Goal: Task Accomplishment & Management: Manage account settings

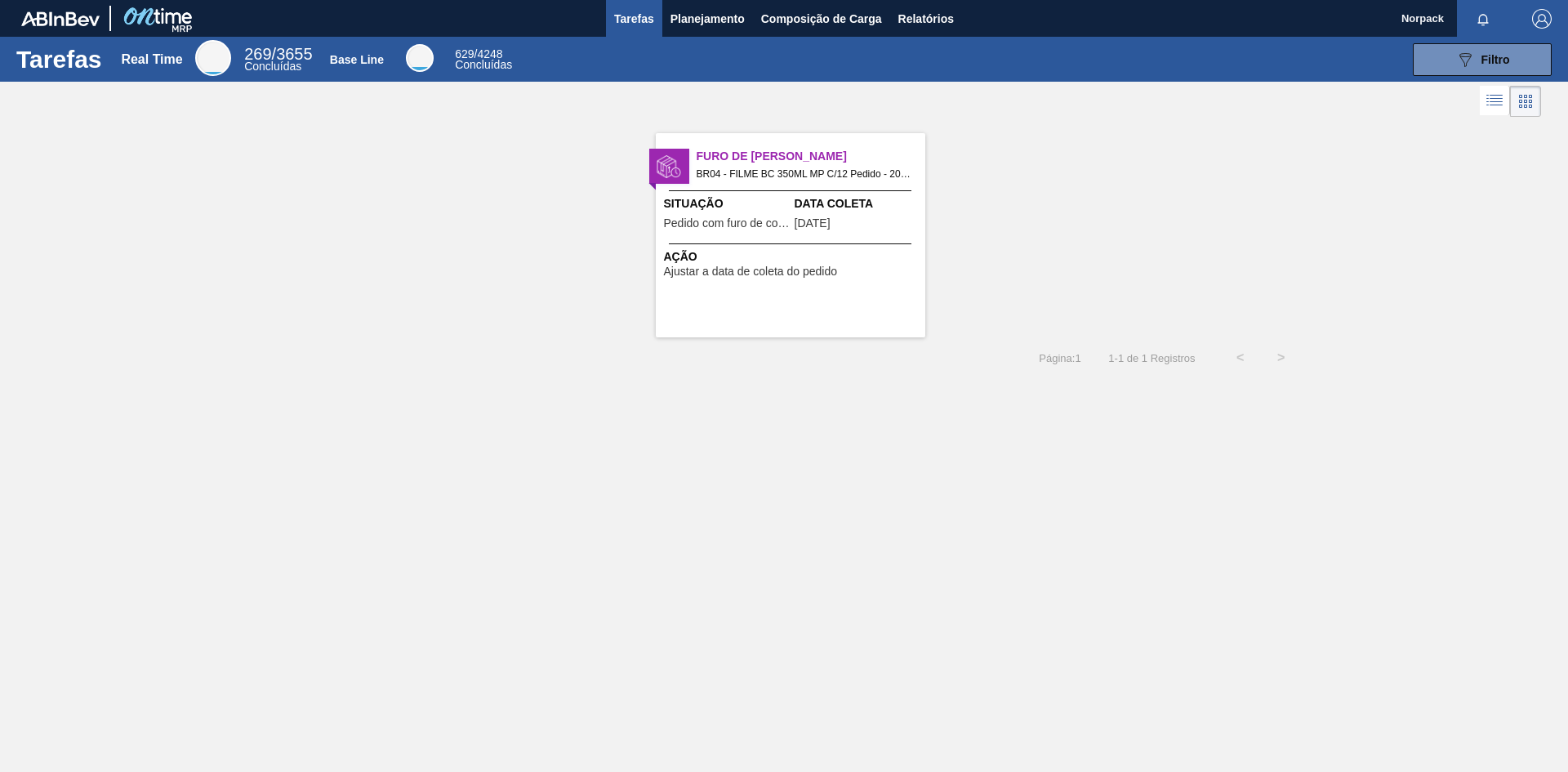
click at [879, 235] on div "Furo de Coleta BR04 - FILME BC 350ML MP C/12 Pedido - 2003370 Situação Pedido c…" at bounding box center [790, 235] width 269 height 204
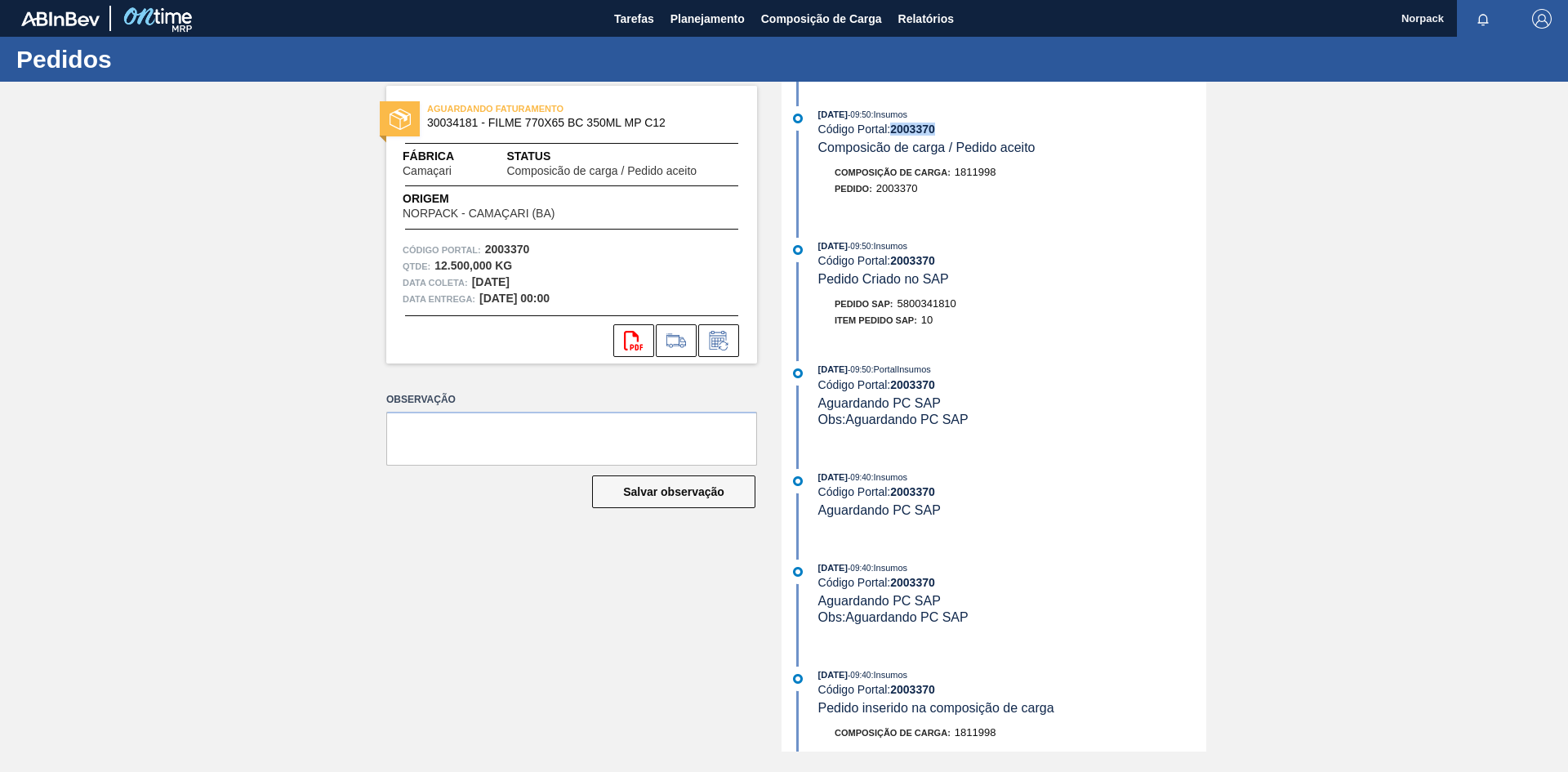
drag, startPoint x: 891, startPoint y: 130, endPoint x: 957, endPoint y: 124, distance: 66.3
click at [957, 124] on div "Código Portal: 2003370" at bounding box center [1012, 129] width 388 height 13
copy div "2003370"
click at [733, 346] on button at bounding box center [719, 340] width 41 height 33
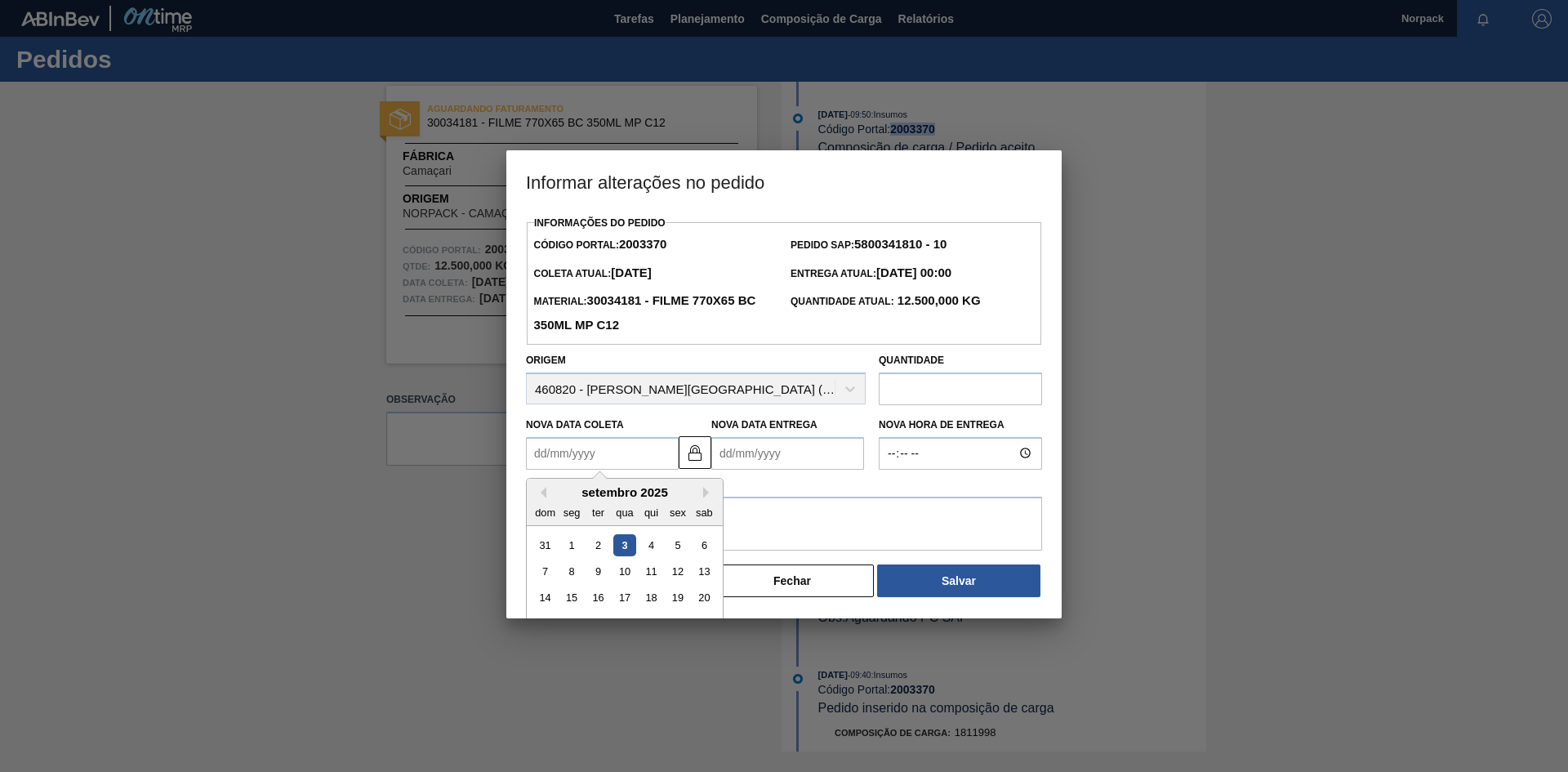
click at [622, 454] on Coleta2003370 "Nova Data Coleta" at bounding box center [602, 453] width 153 height 33
click at [704, 457] on button at bounding box center [695, 452] width 33 height 33
click at [623, 458] on Coleta2003370 "Nova Data Coleta" at bounding box center [602, 453] width 153 height 33
type Coleta2003370 "[DATE]"
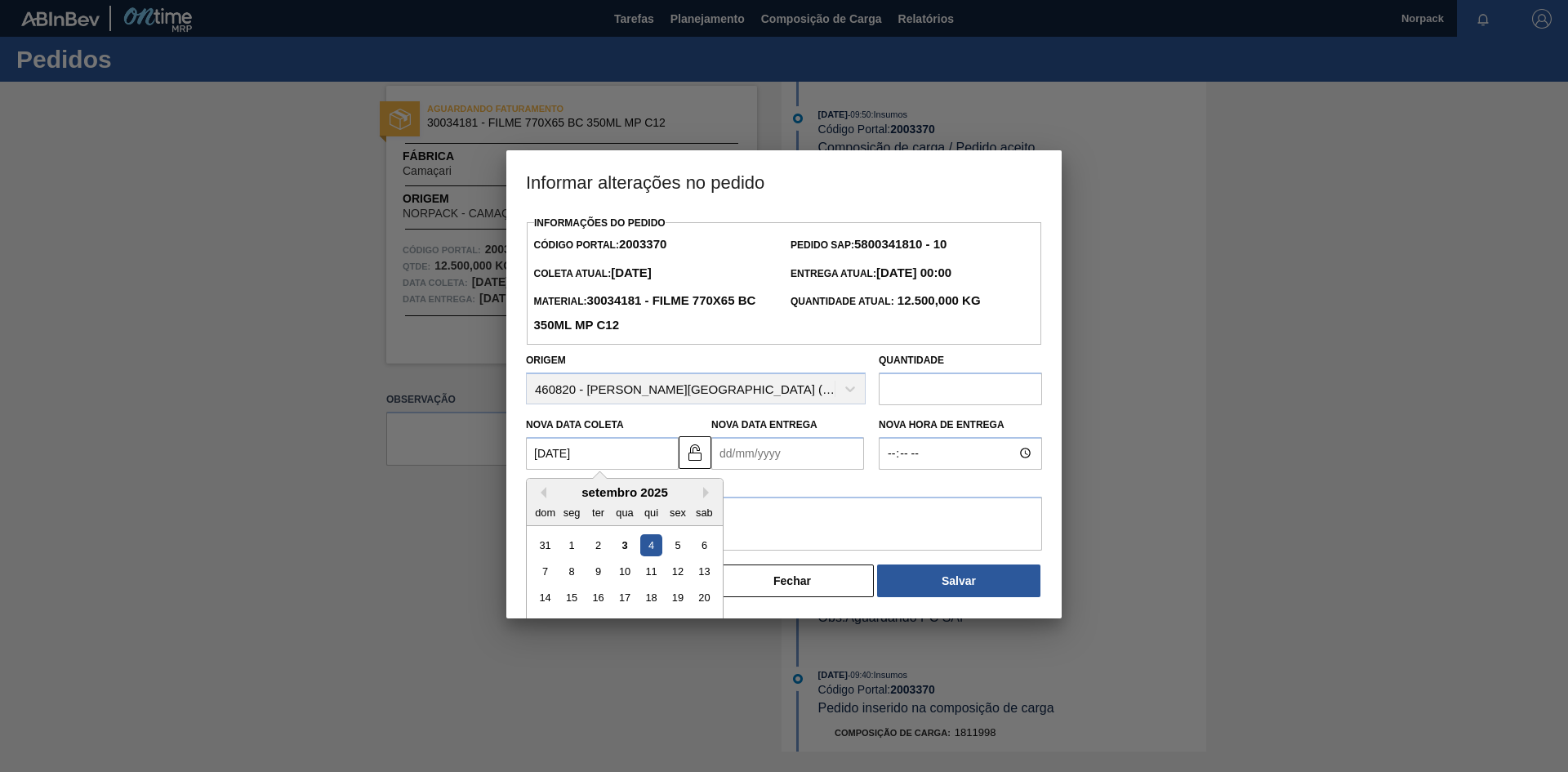
click at [752, 442] on Entrega2003370 "Nova Data Entrega" at bounding box center [788, 453] width 153 height 33
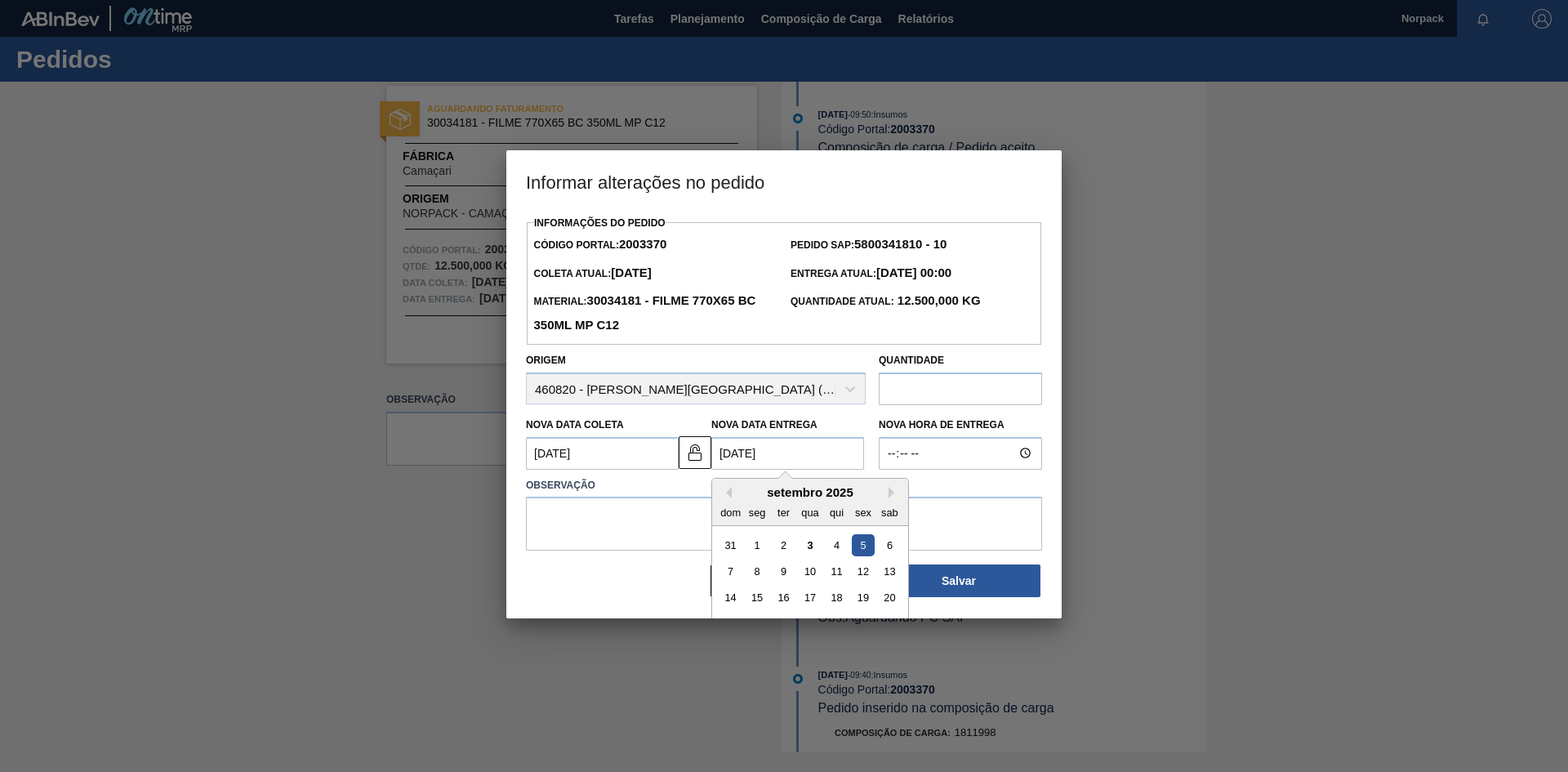
type Entrega2003370 "[DATE]"
click at [633, 513] on textarea at bounding box center [784, 523] width 516 height 54
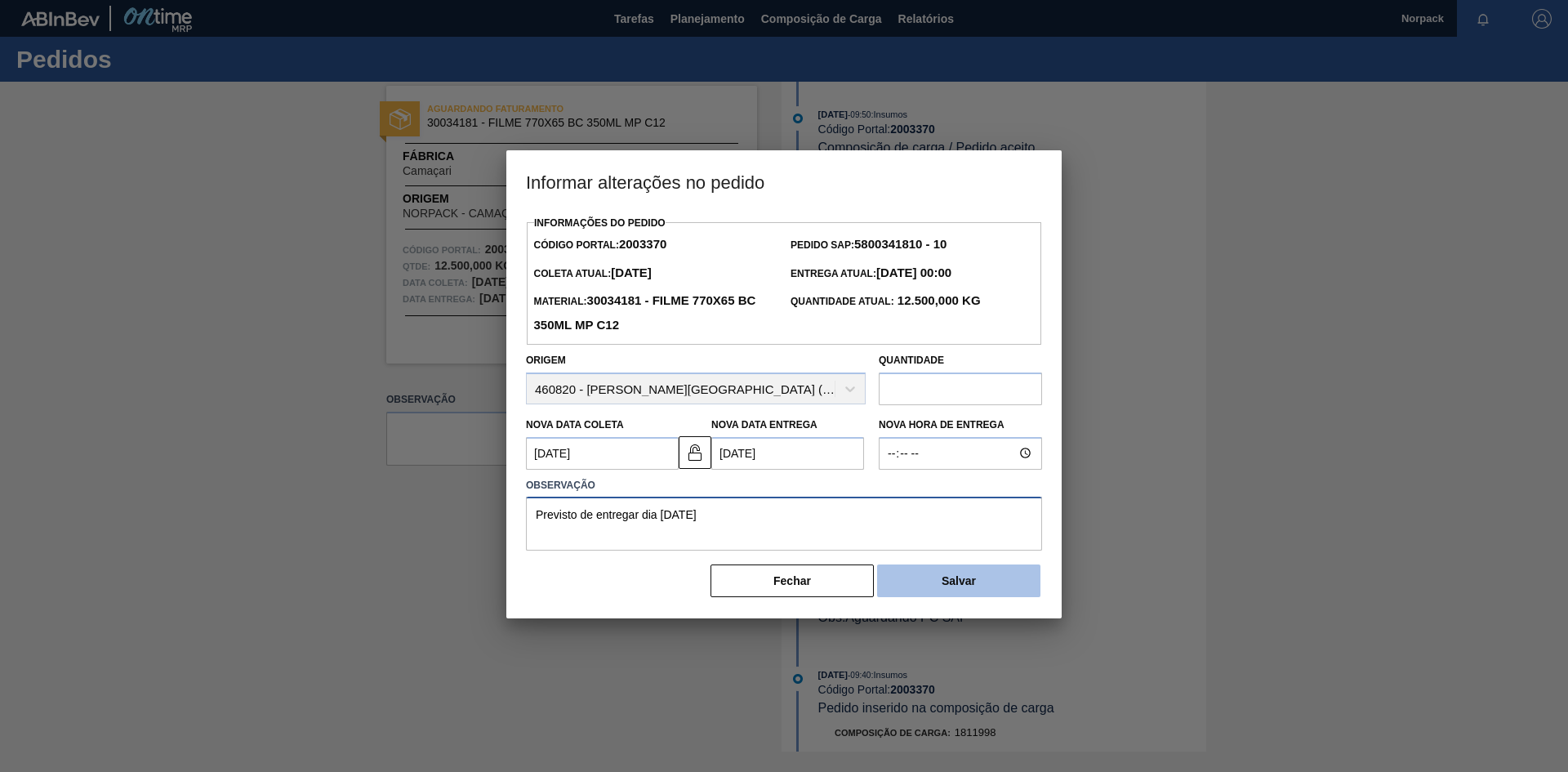
type textarea "Previsto de entregar dia [DATE]"
click at [918, 584] on button "Salvar" at bounding box center [959, 580] width 163 height 33
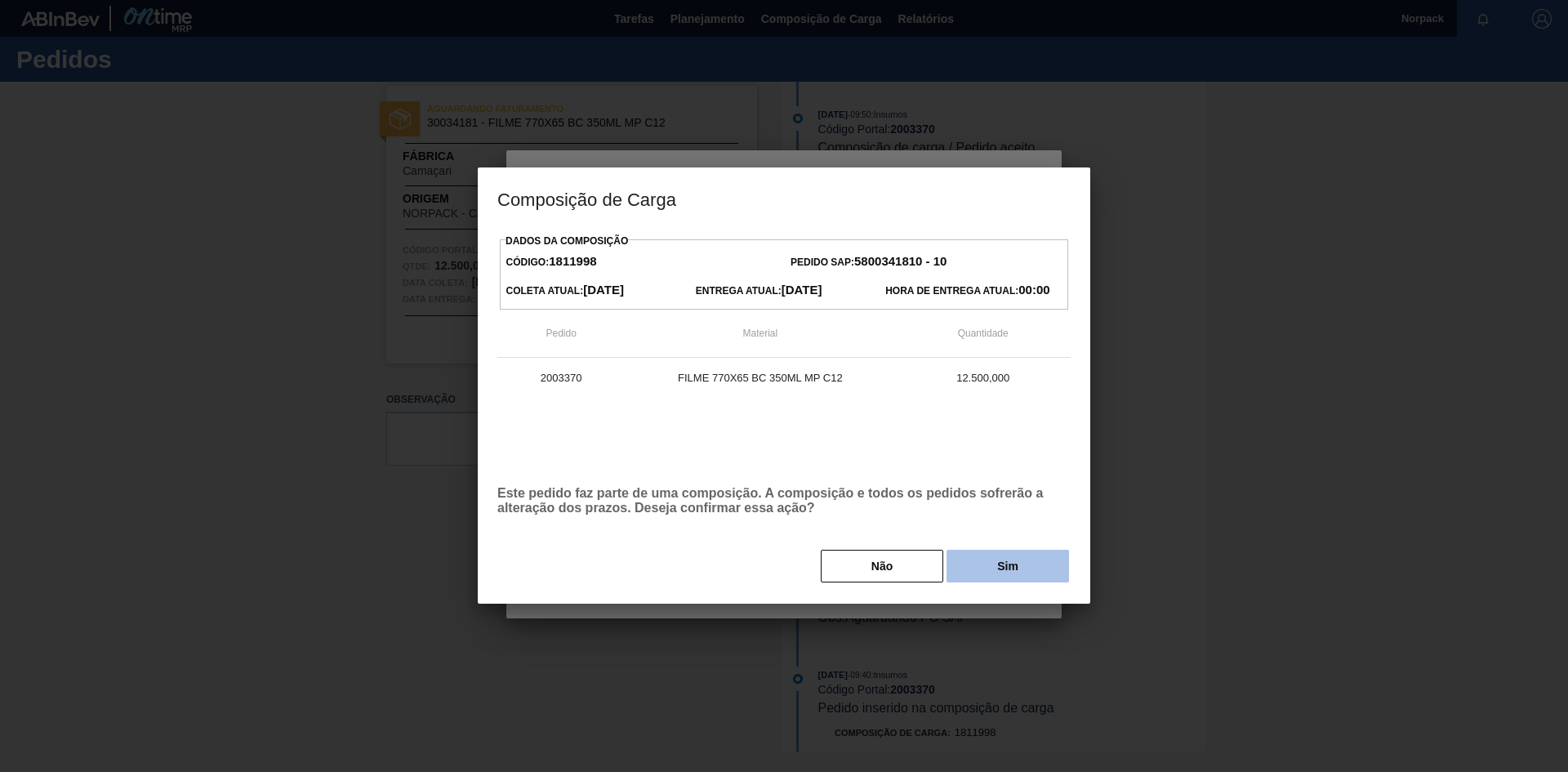
click at [988, 561] on button "Sim" at bounding box center [1008, 566] width 123 height 33
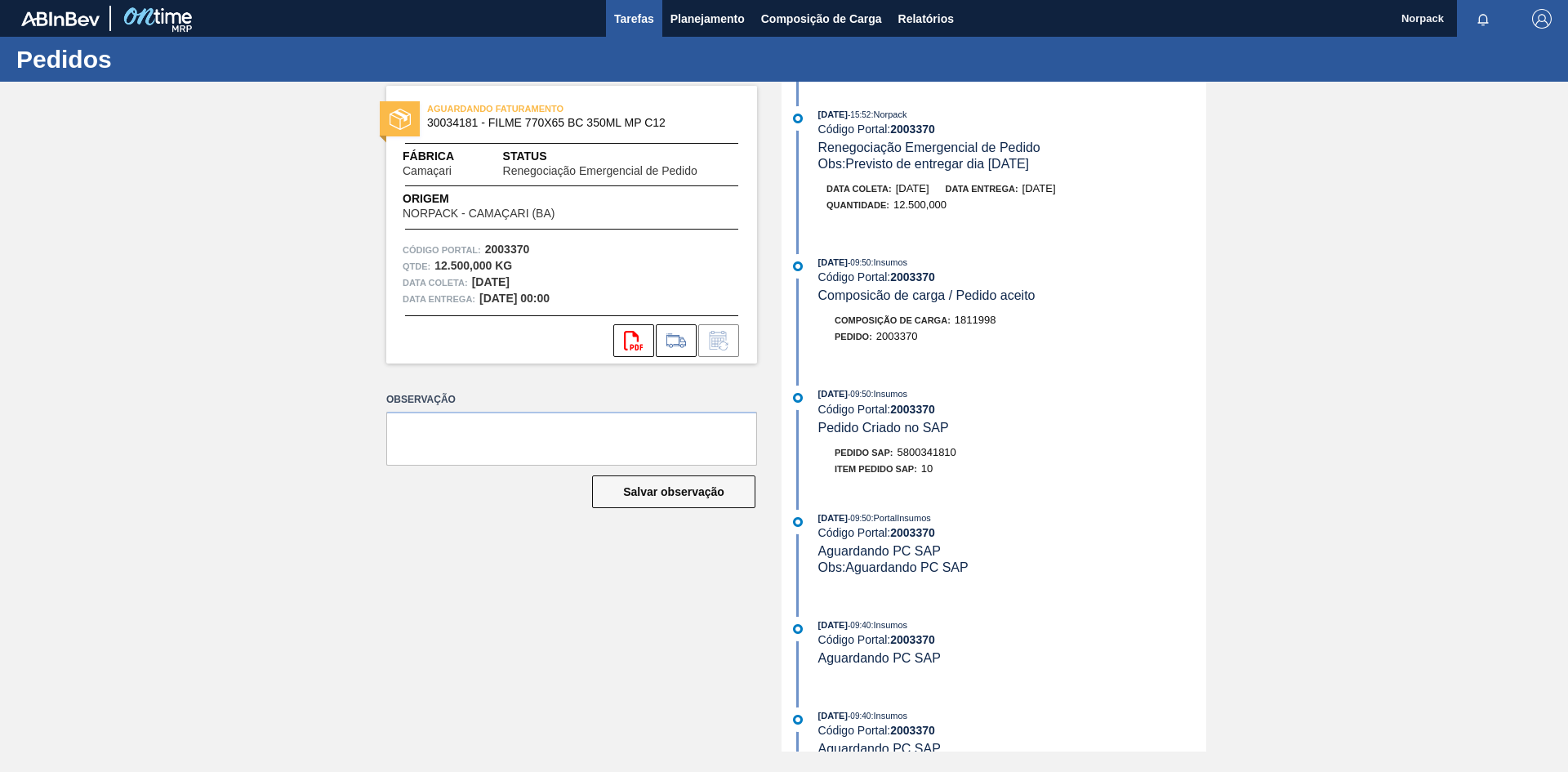
click at [616, 20] on span "Tarefas" at bounding box center [633, 19] width 40 height 20
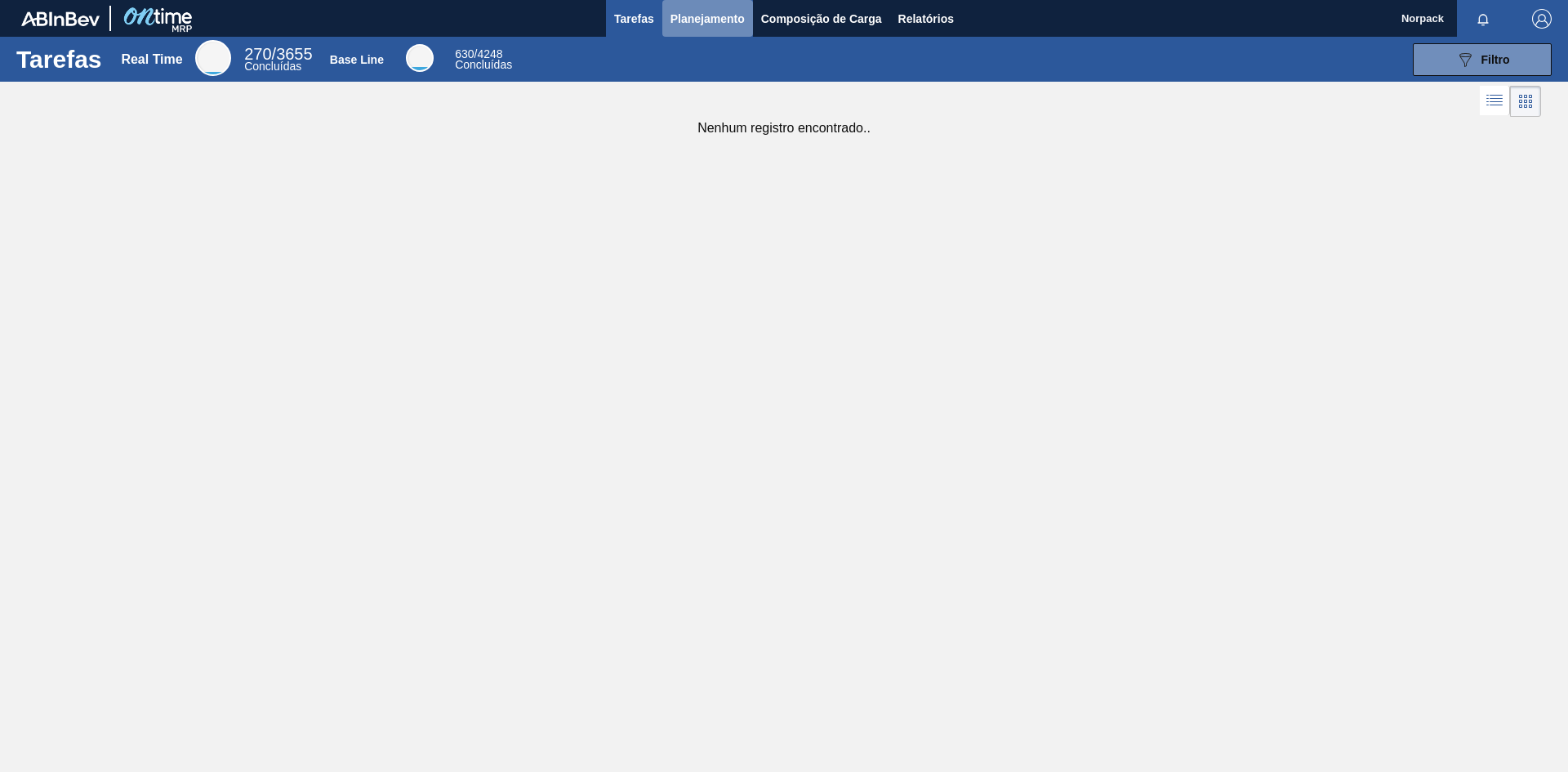
click at [694, 26] on span "Planejamento" at bounding box center [708, 19] width 75 height 20
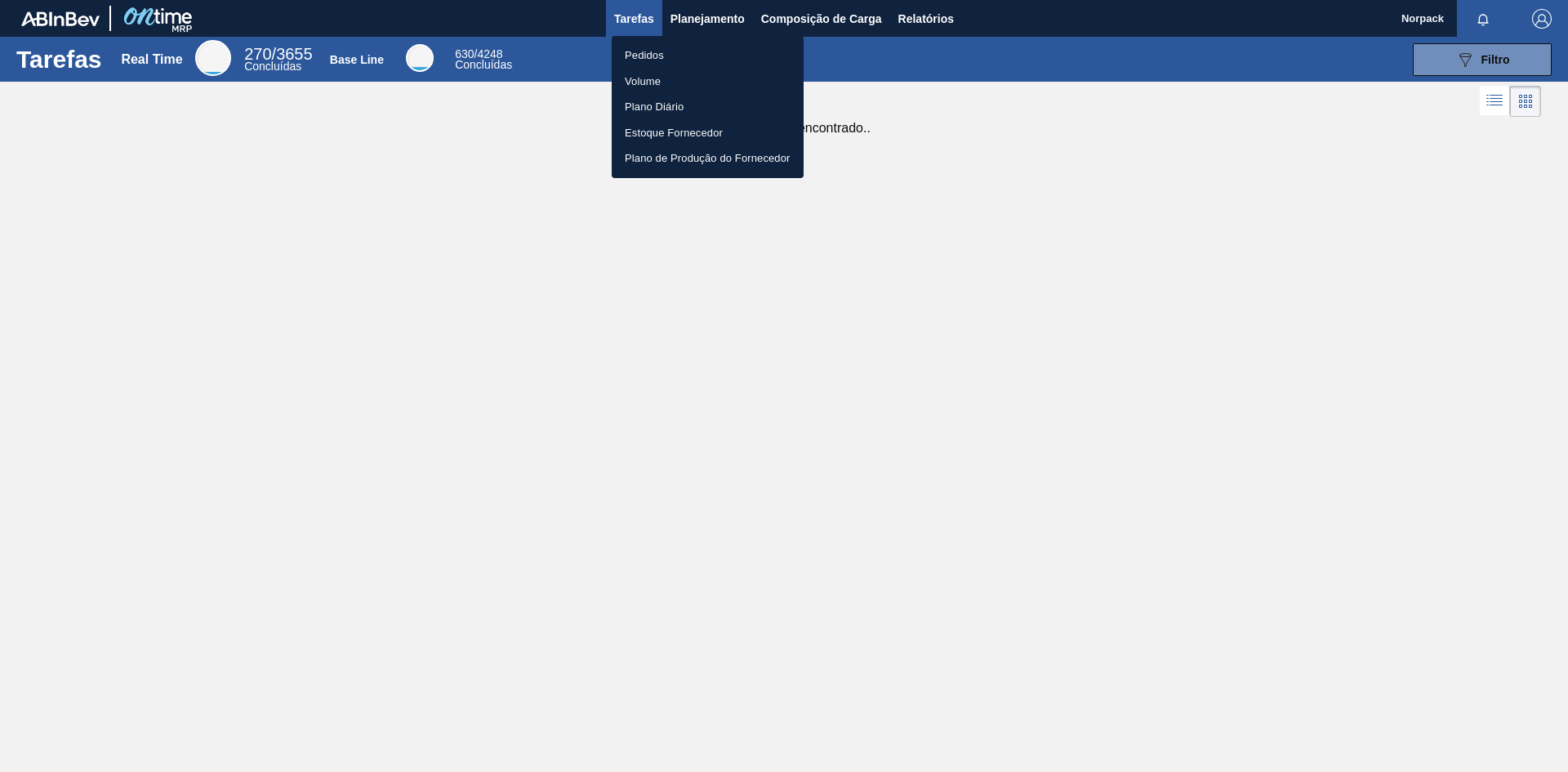
click at [665, 52] on li "Pedidos" at bounding box center [708, 55] width 192 height 26
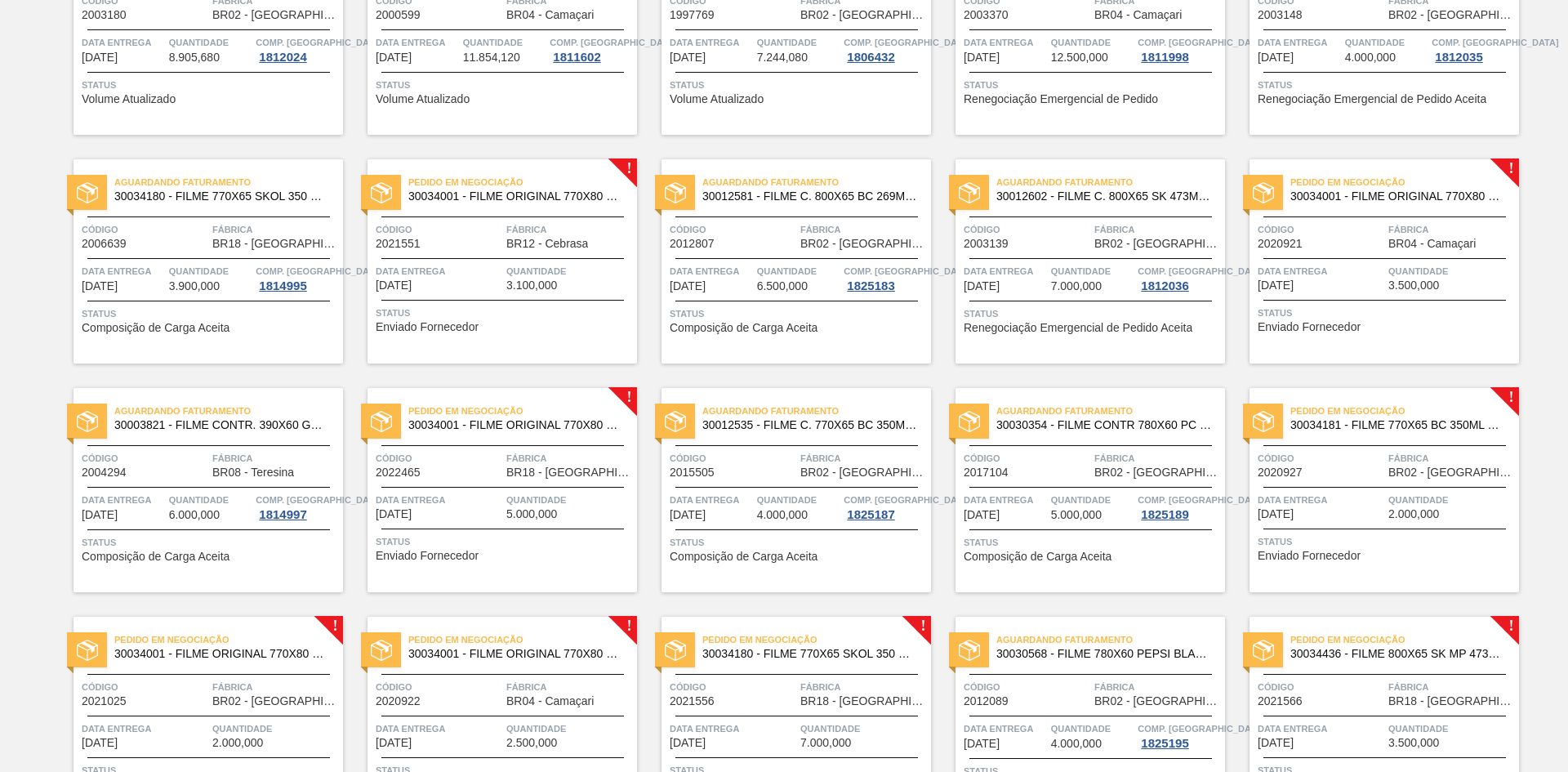
scroll to position [210, 0]
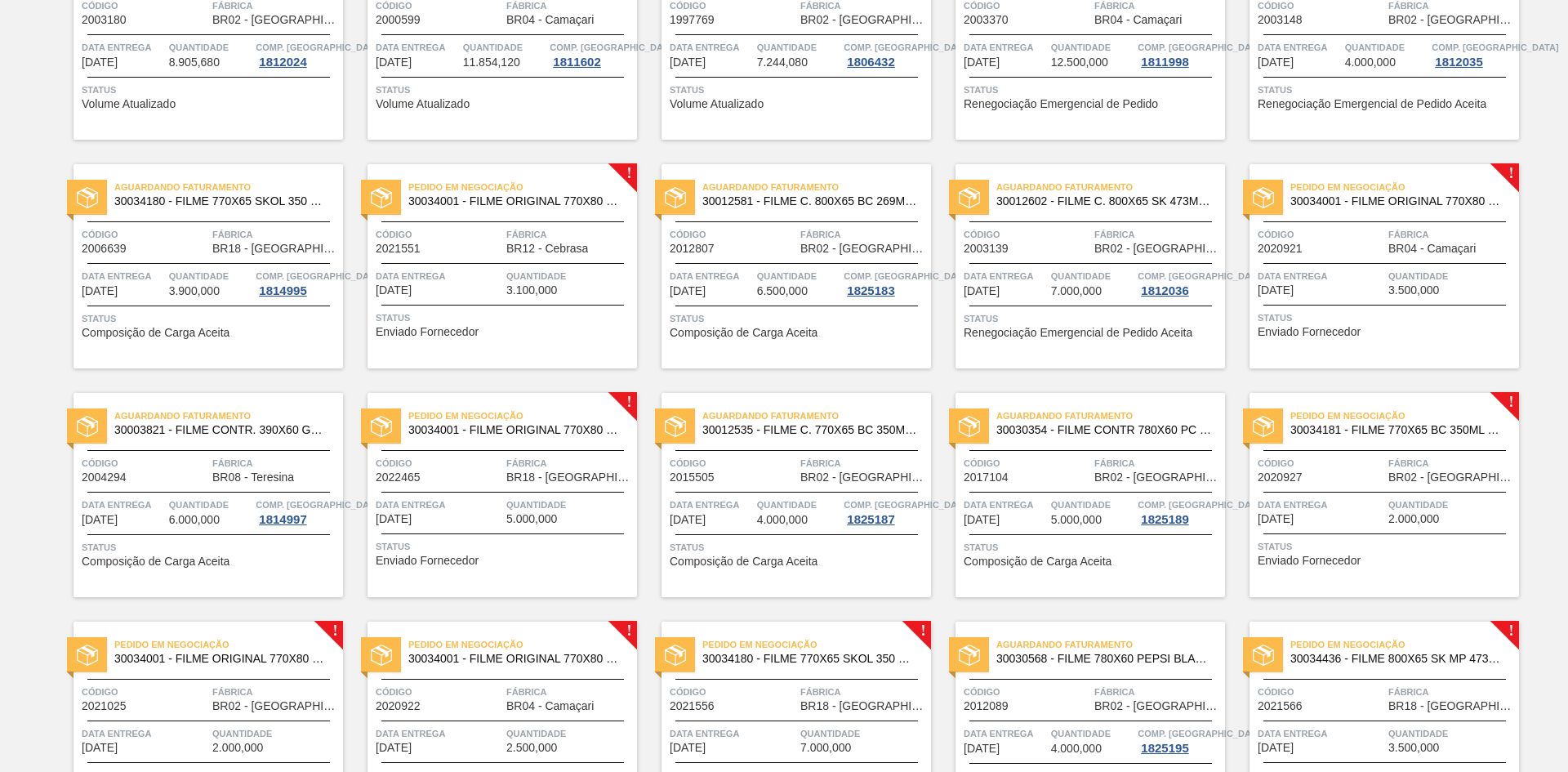
click at [507, 310] on span "Status" at bounding box center [505, 317] width 258 height 16
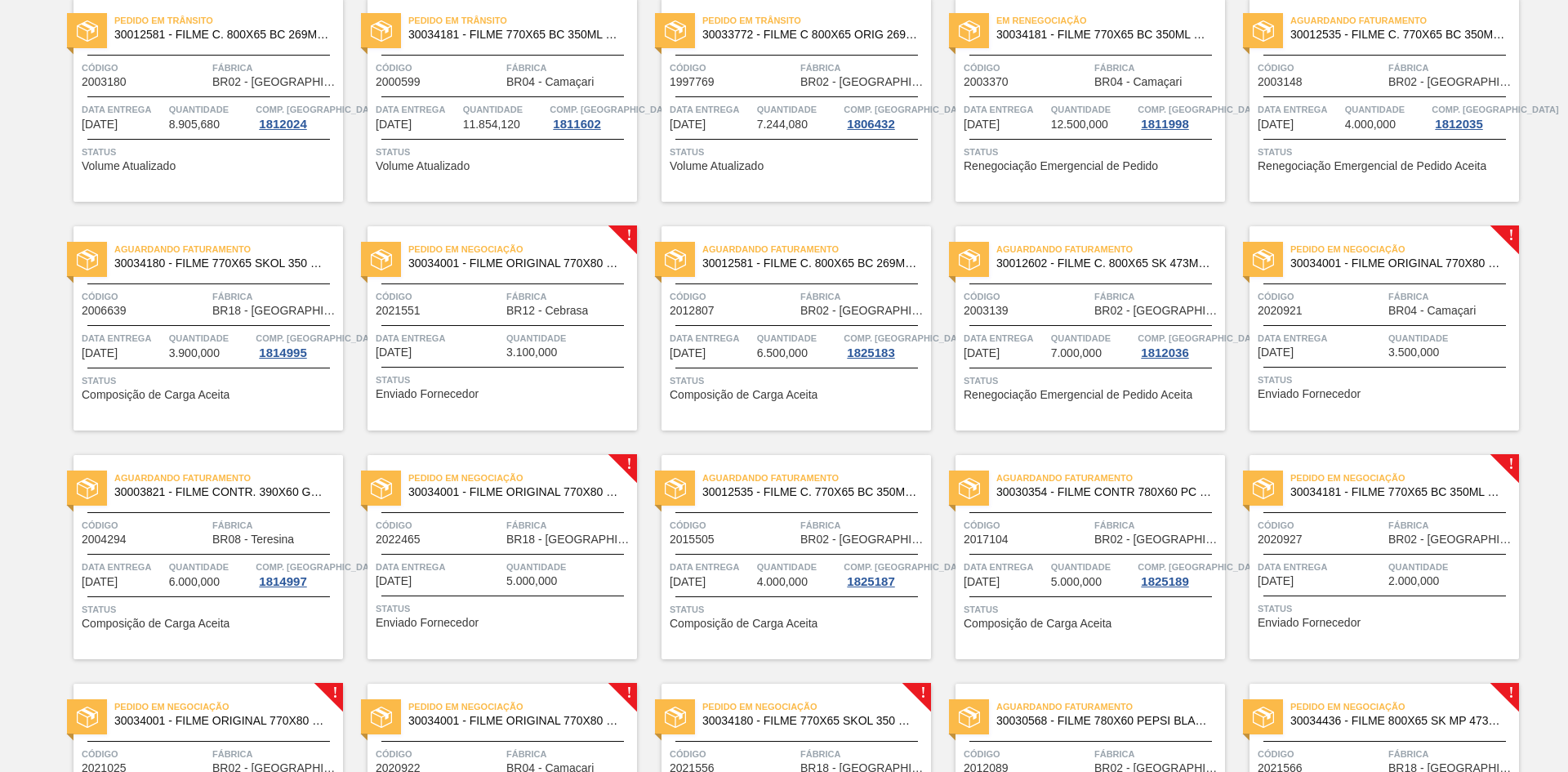
scroll to position [46, 0]
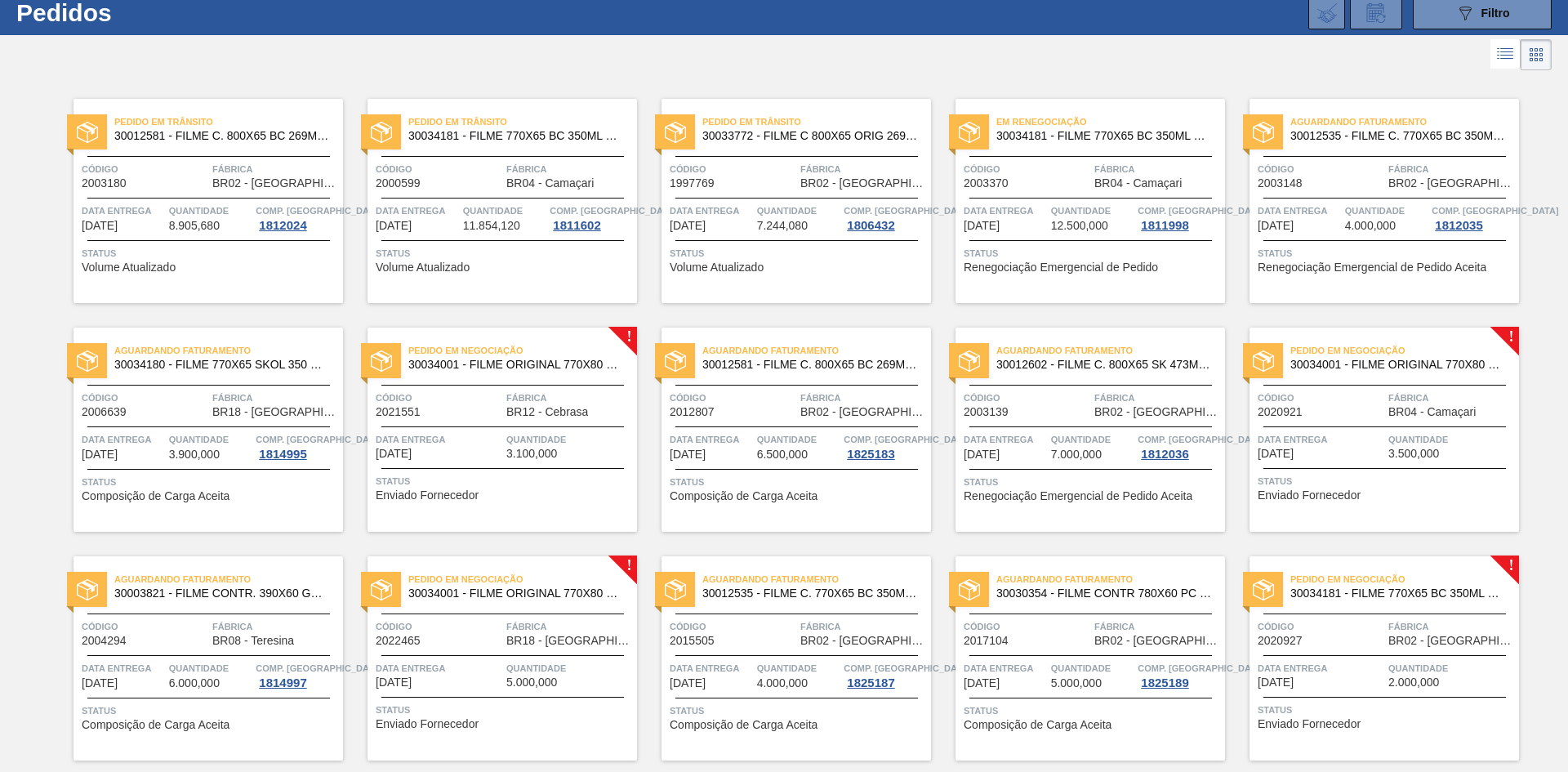
click at [1429, 449] on span "3.500,000" at bounding box center [1413, 454] width 51 height 12
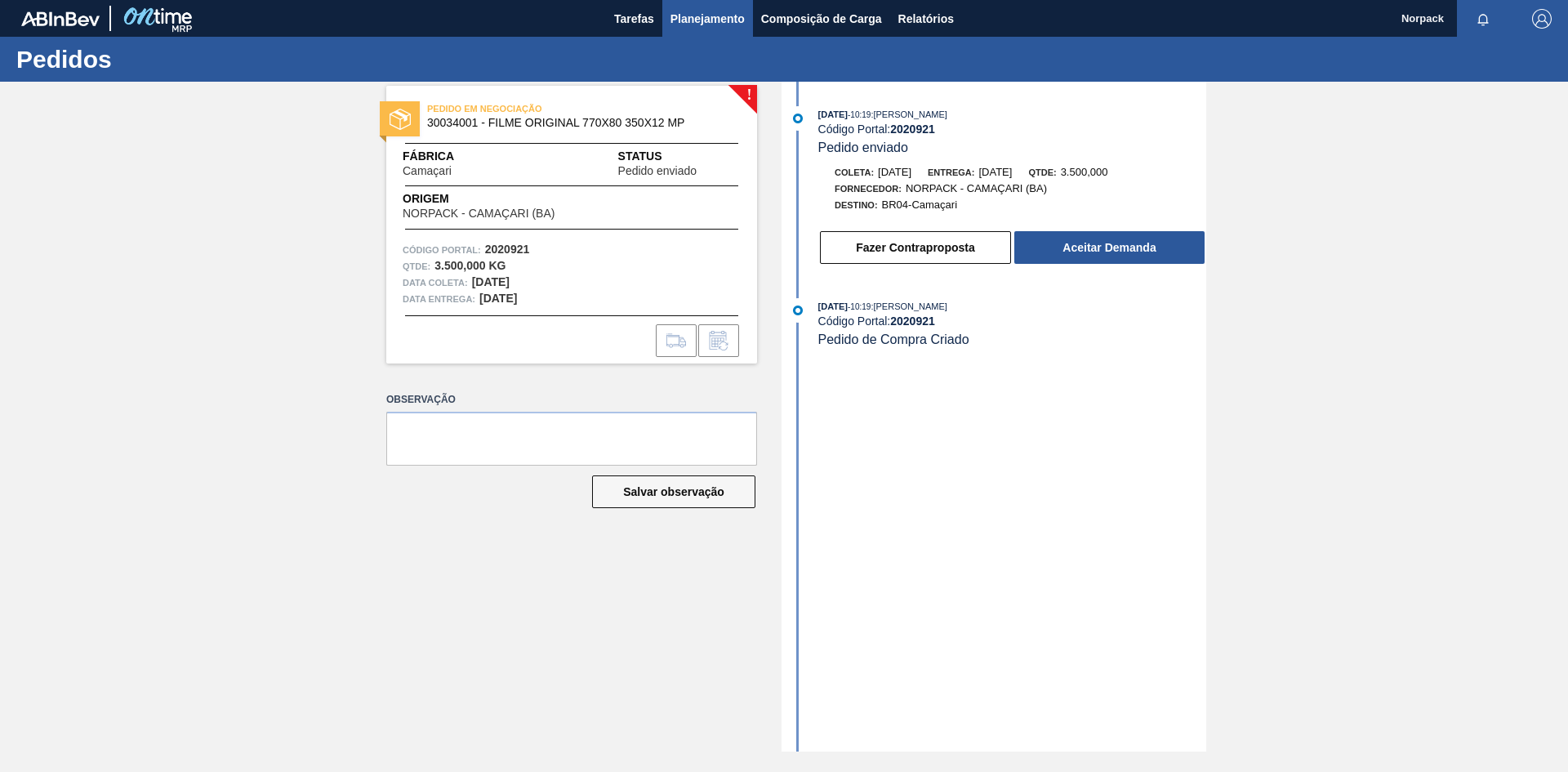
click at [684, 25] on span "Planejamento" at bounding box center [708, 19] width 75 height 20
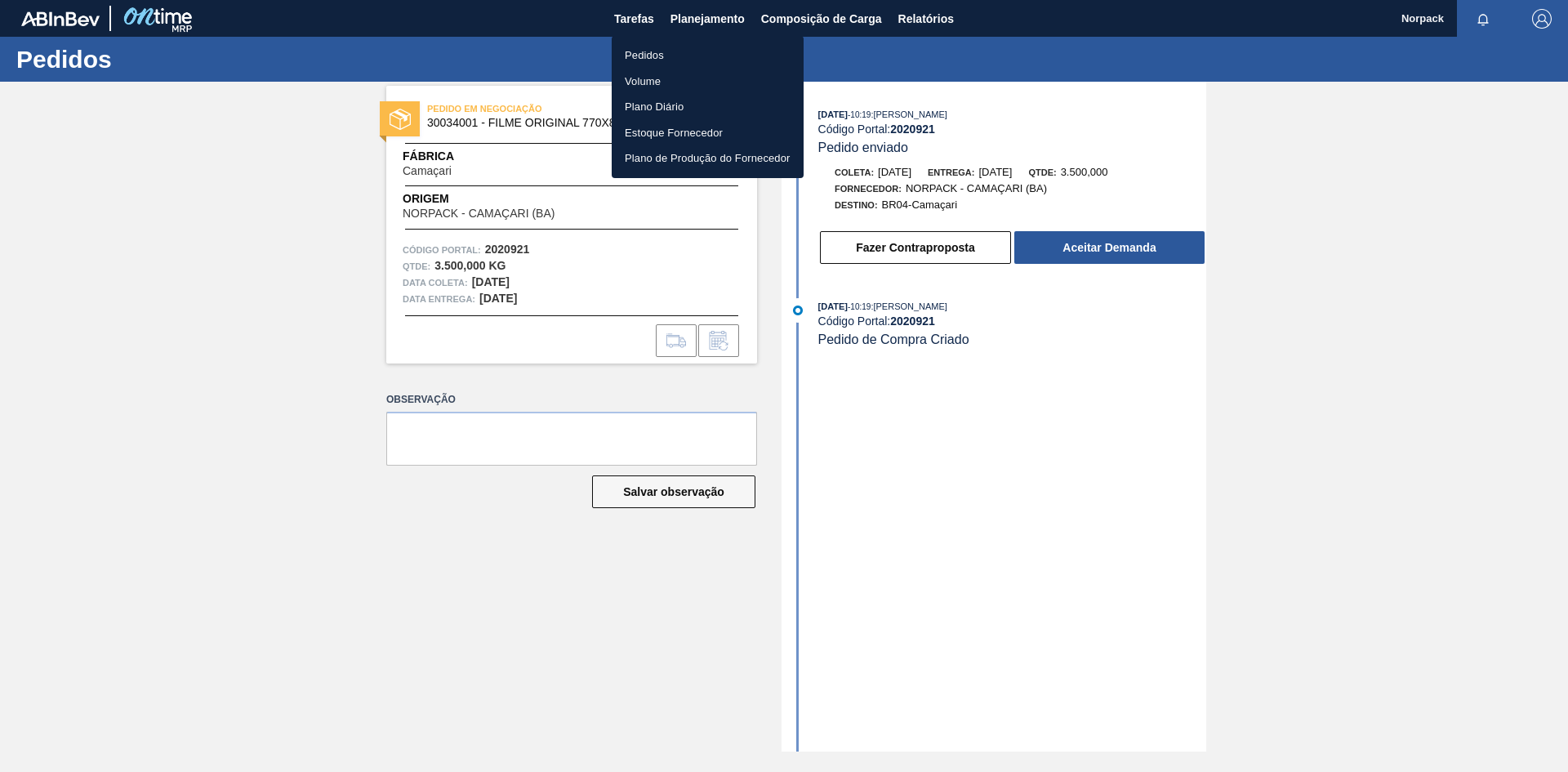
click at [633, 57] on li "Pedidos" at bounding box center [708, 55] width 192 height 26
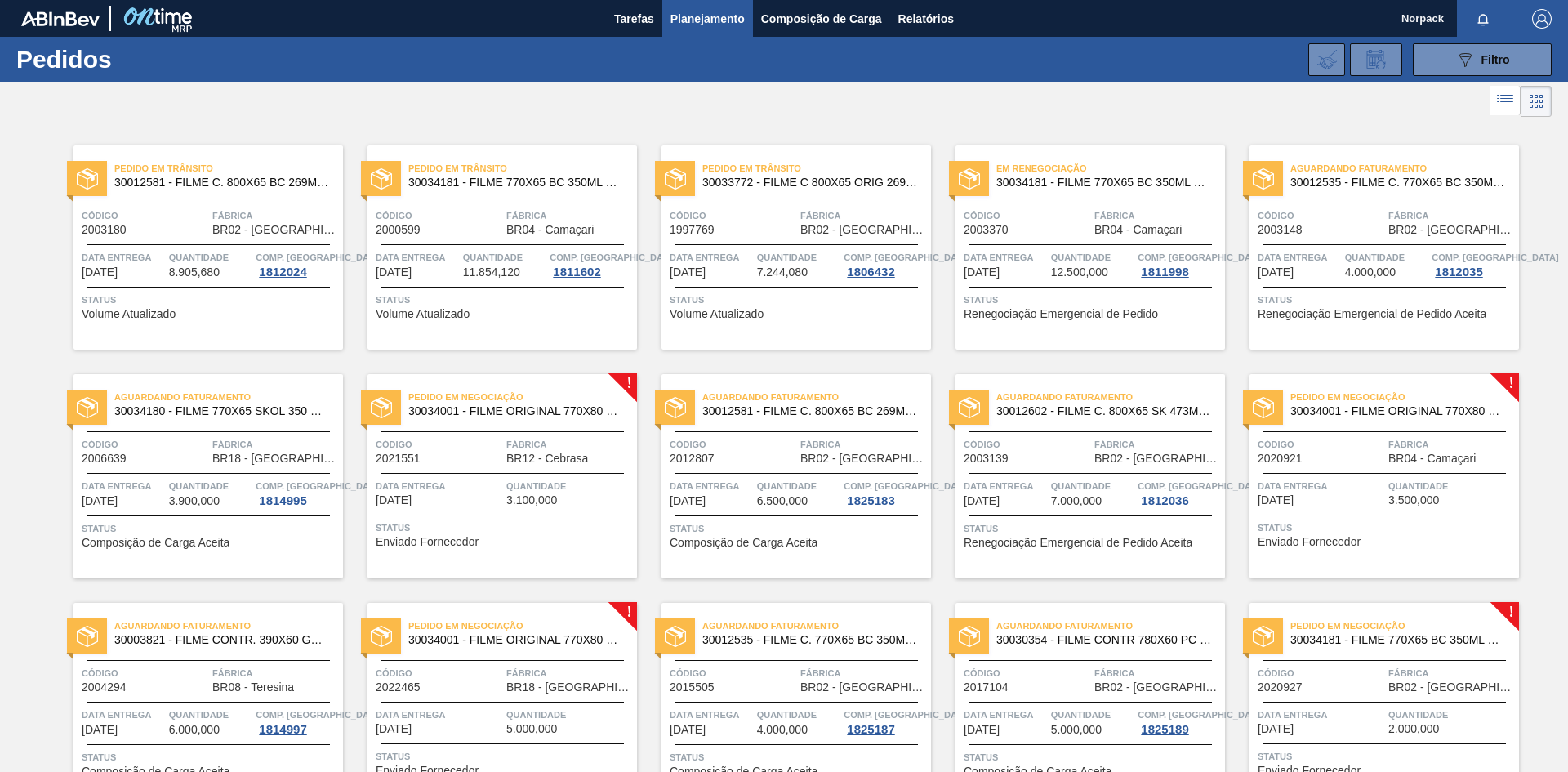
click at [540, 483] on span "Quantidade" at bounding box center [569, 486] width 127 height 16
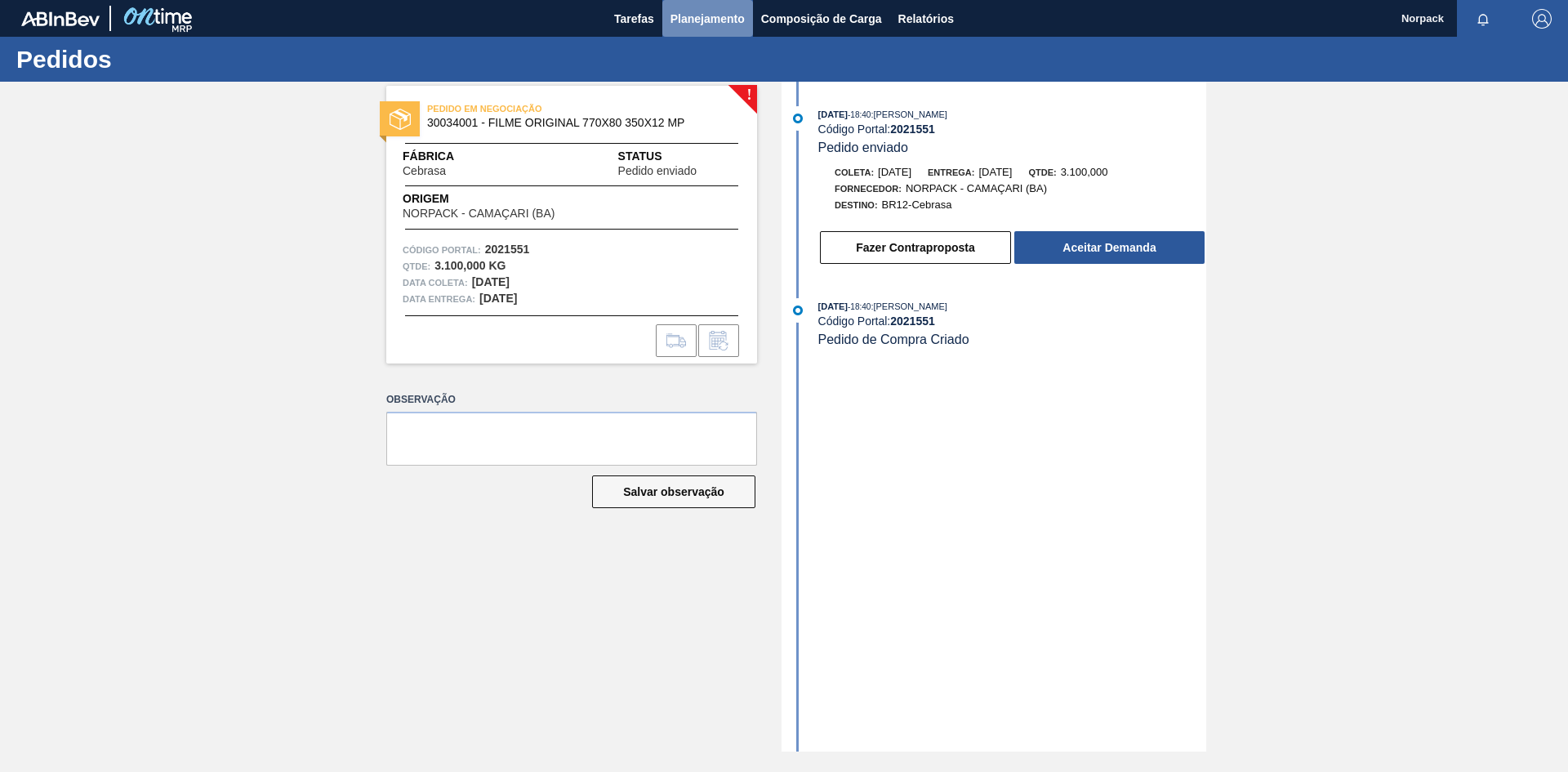
click at [693, 29] on button "Planejamento" at bounding box center [708, 18] width 91 height 36
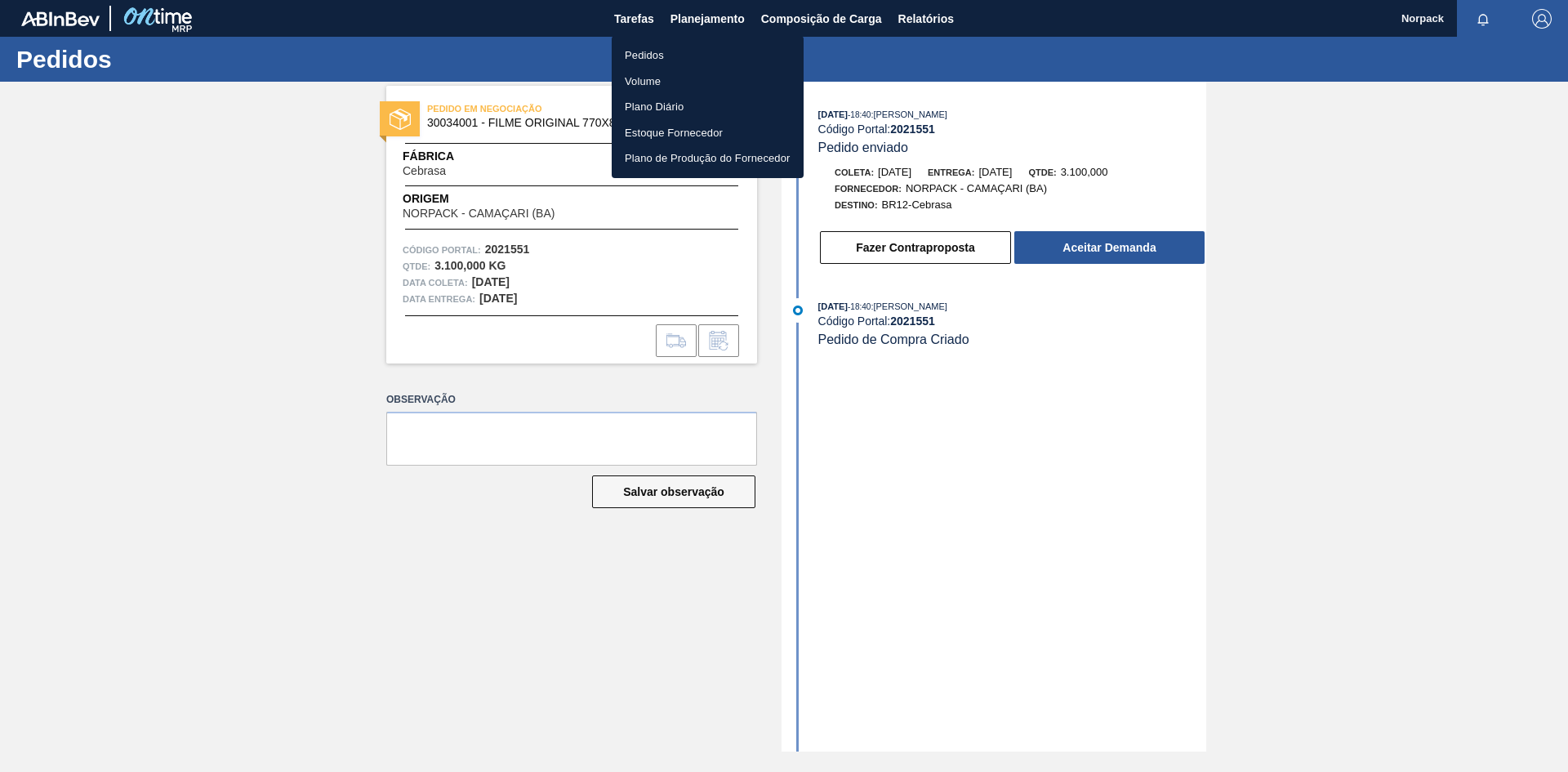
click at [640, 66] on li "Pedidos" at bounding box center [708, 55] width 192 height 26
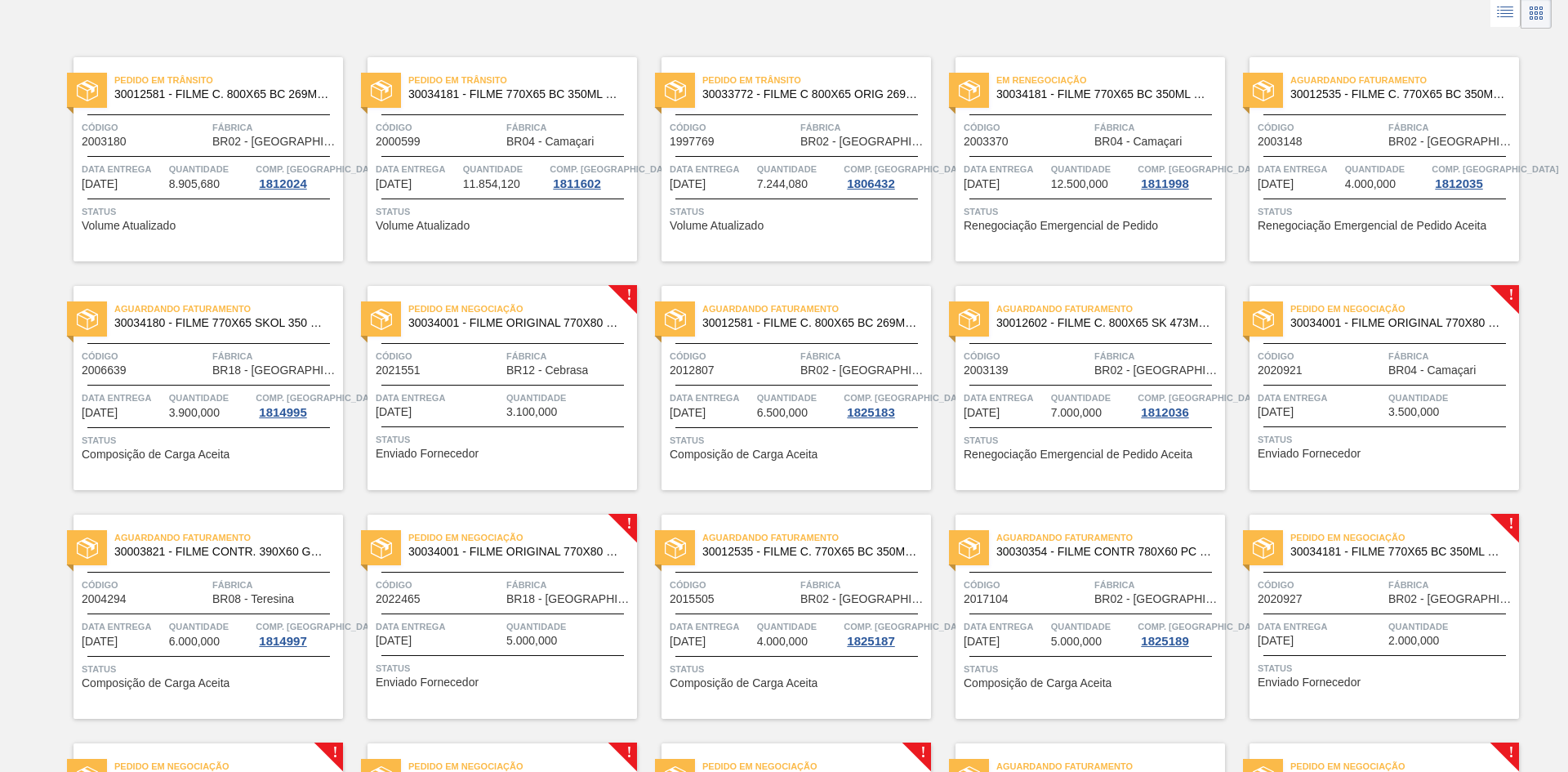
scroll to position [163, 0]
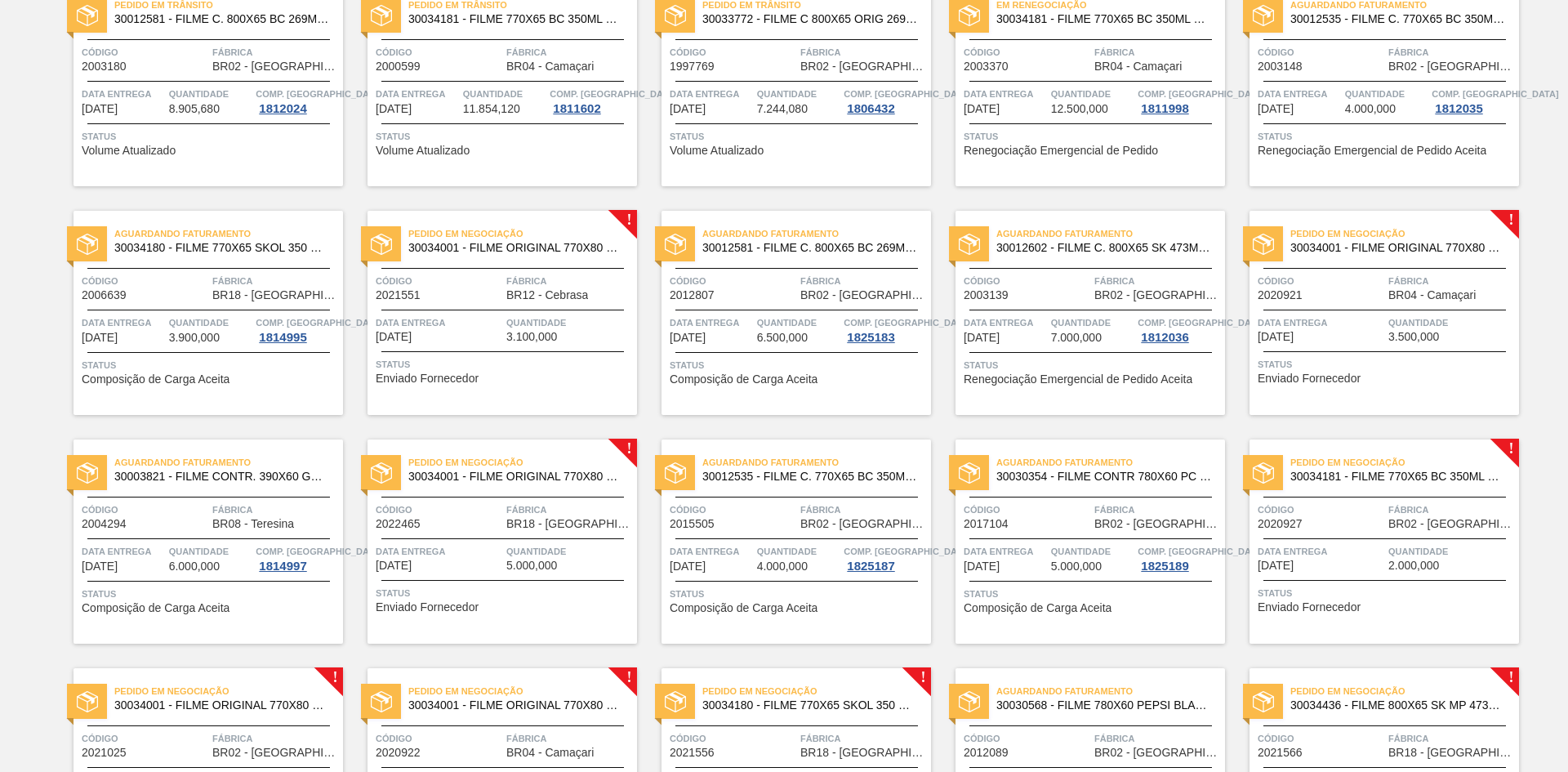
click at [1413, 311] on div "Pedido em Negociação 30034001 - FILME ORIGINAL 770X80 350X12 MP Código 2020921 …" at bounding box center [1384, 313] width 269 height 204
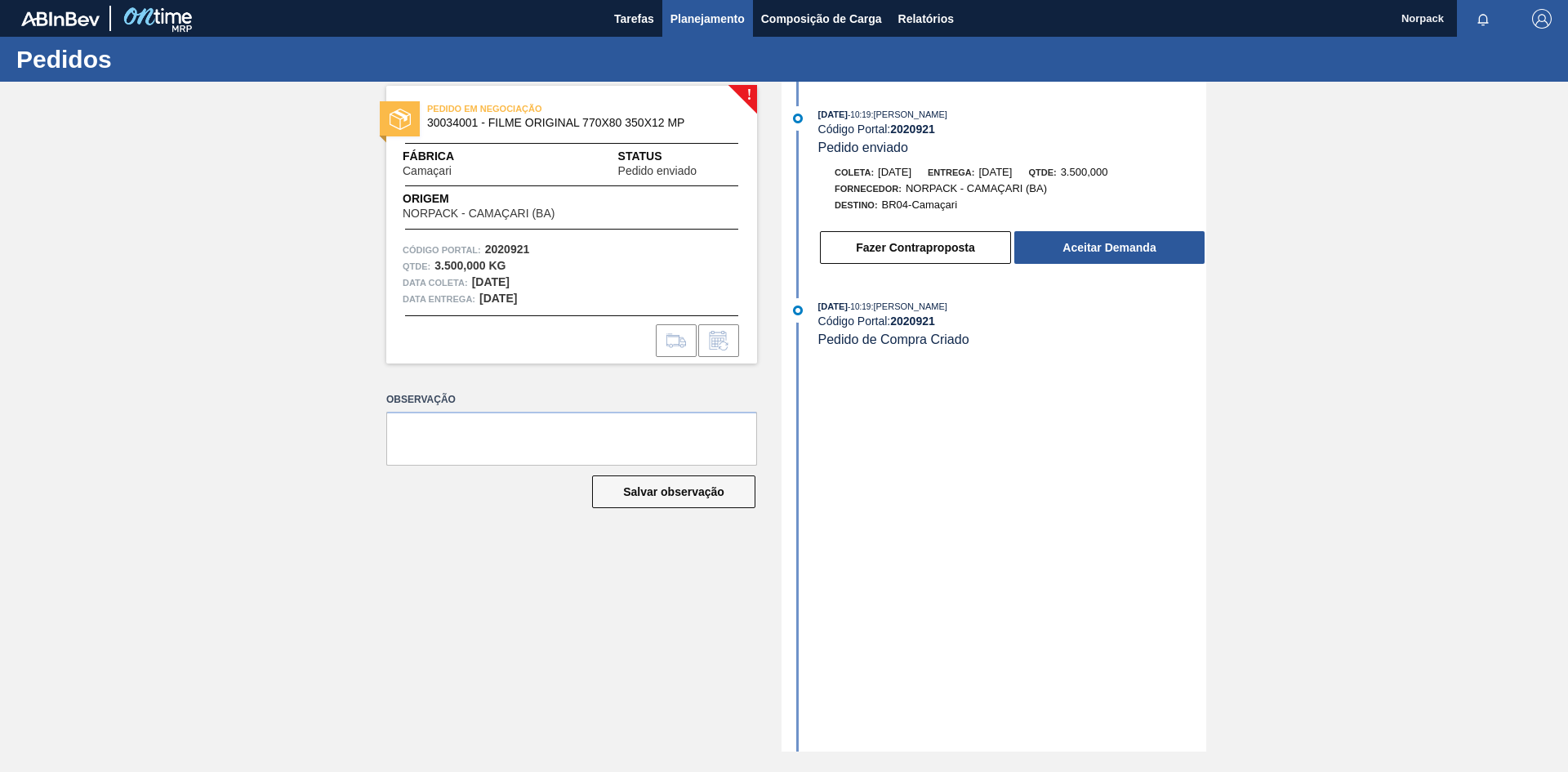
click at [696, 18] on span "Planejamento" at bounding box center [708, 19] width 75 height 20
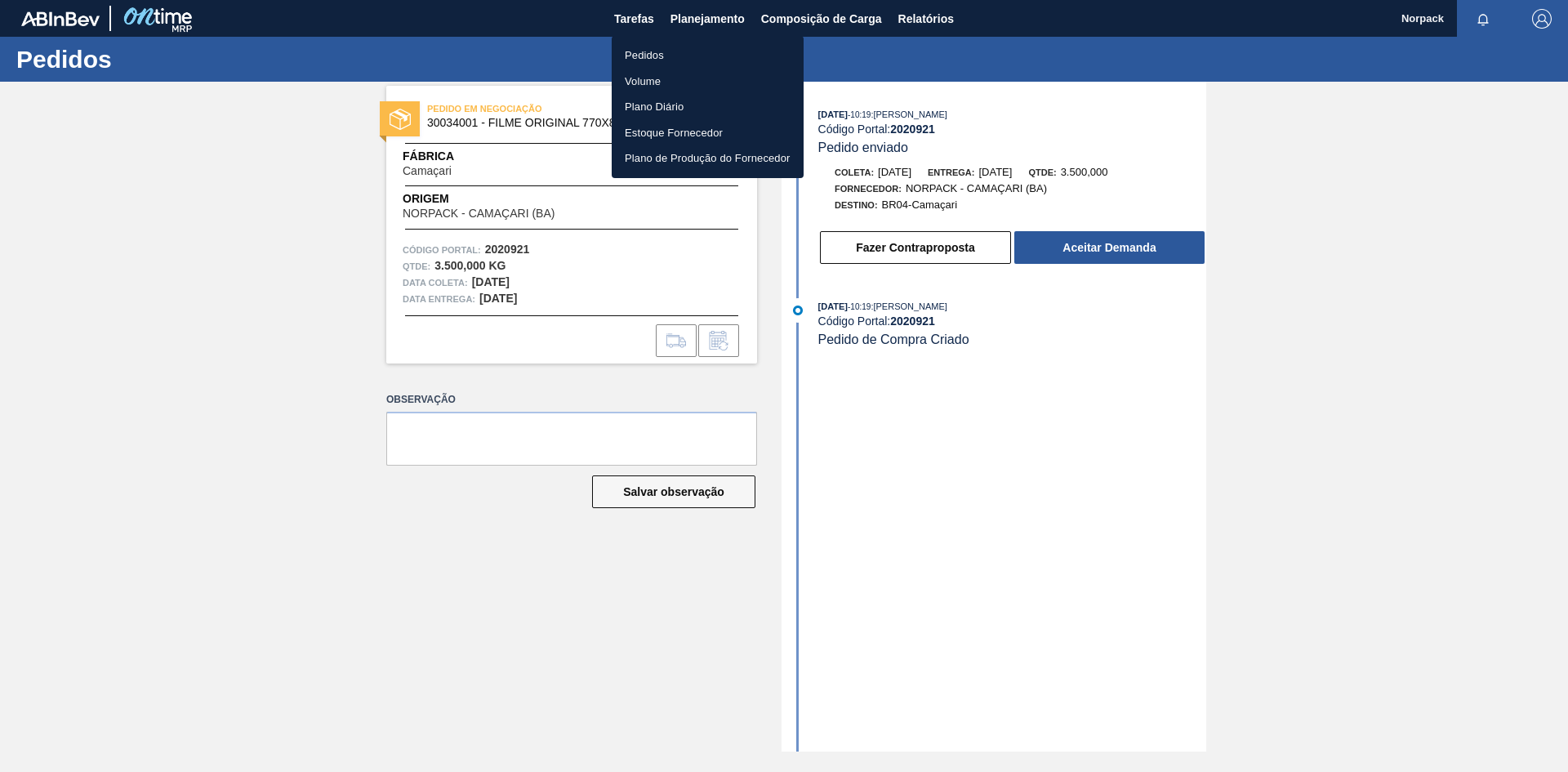
click at [649, 59] on li "Pedidos" at bounding box center [708, 55] width 192 height 26
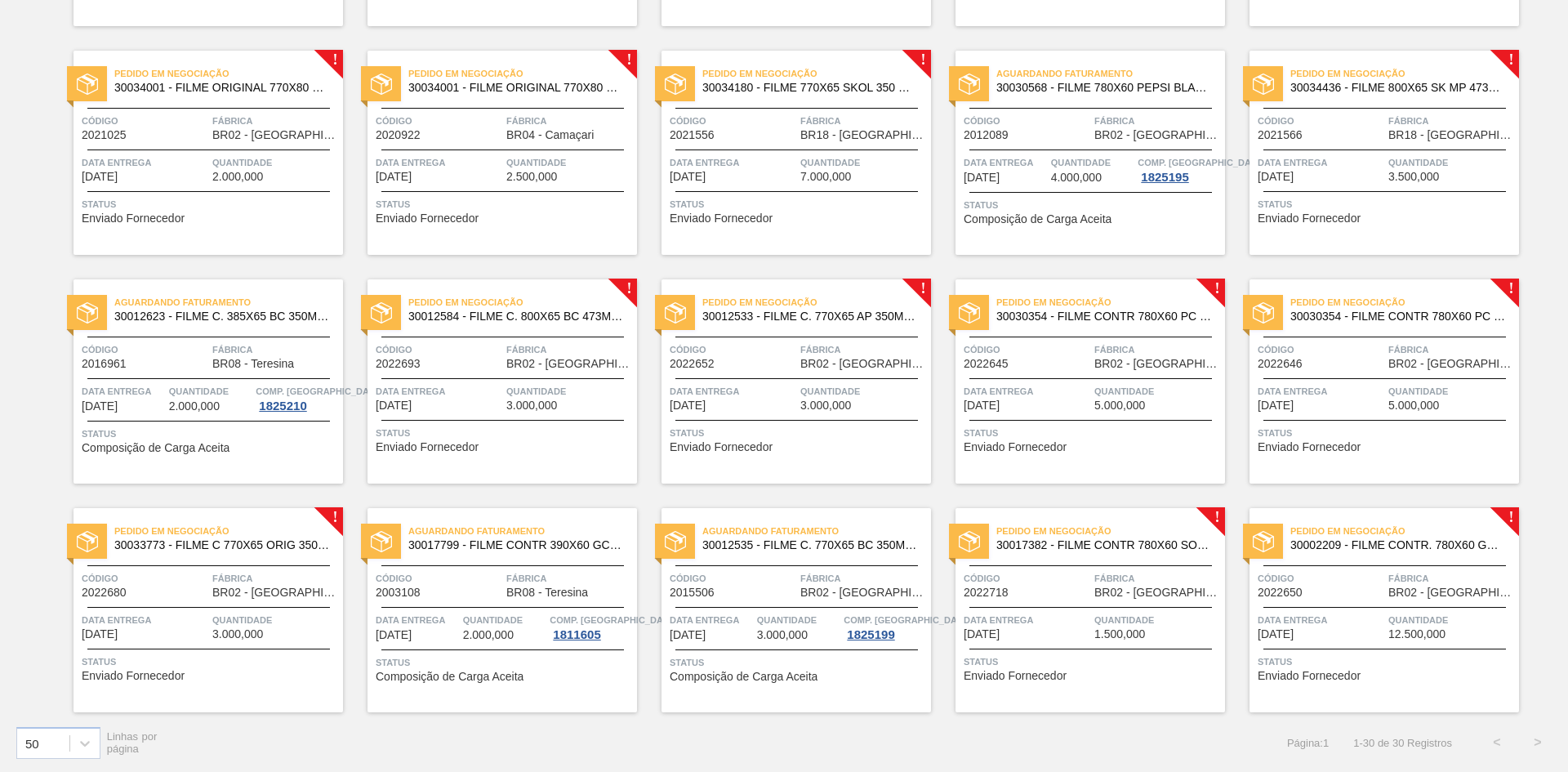
scroll to position [782, 0]
click at [1137, 623] on span "Quantidade" at bounding box center [1158, 619] width 127 height 16
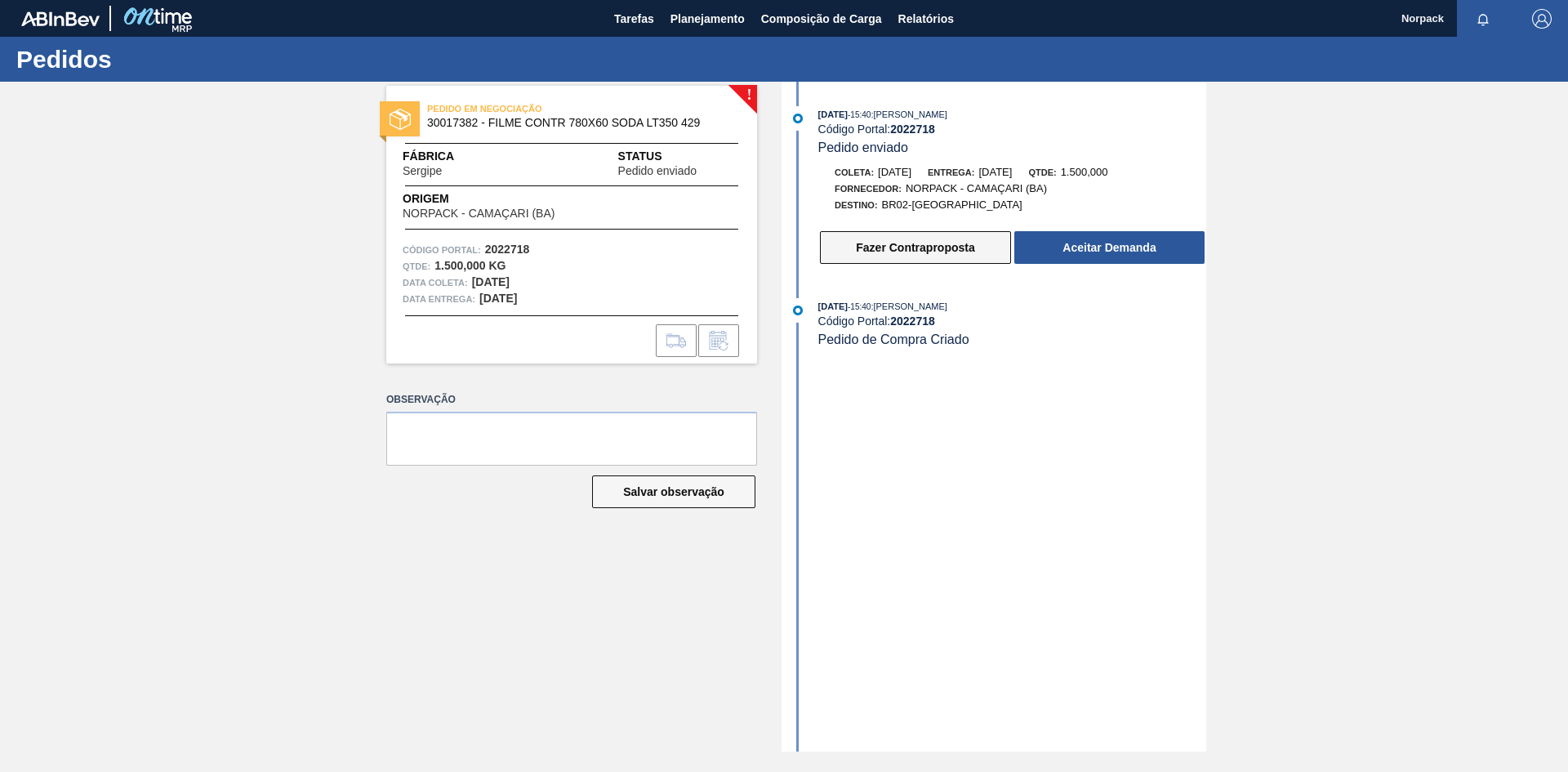
click at [903, 236] on button "Fazer Contraproposta" at bounding box center [915, 247] width 191 height 33
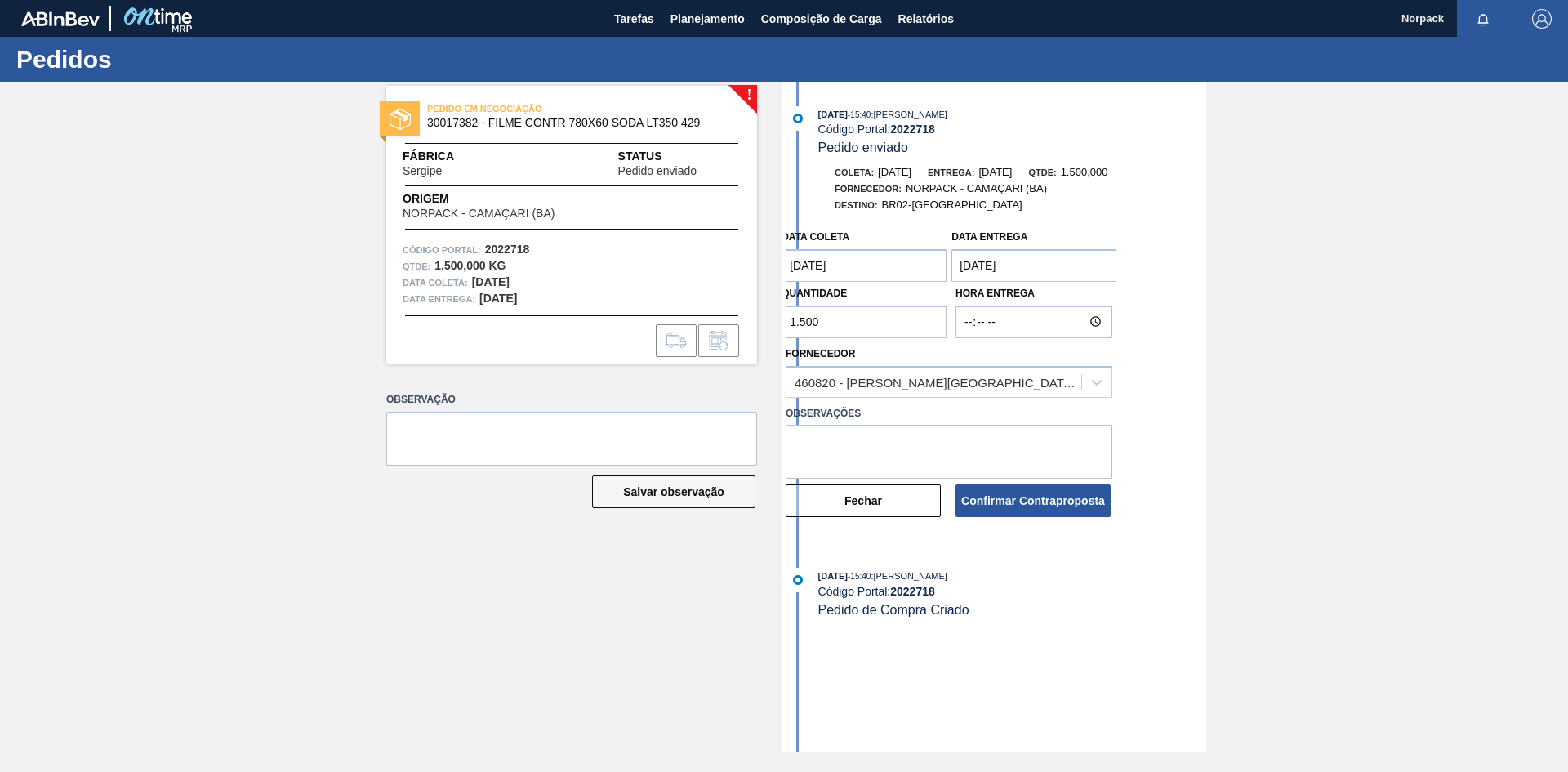
drag, startPoint x: 847, startPoint y: 322, endPoint x: 726, endPoint y: 322, distance: 121.0
click at [726, 322] on div "! PEDIDO EM NEGOCIAÇÃO 30017382 - FILME CONTR 780X60 SODA LT350 429 Fábrica Ser…" at bounding box center [784, 417] width 1568 height 670
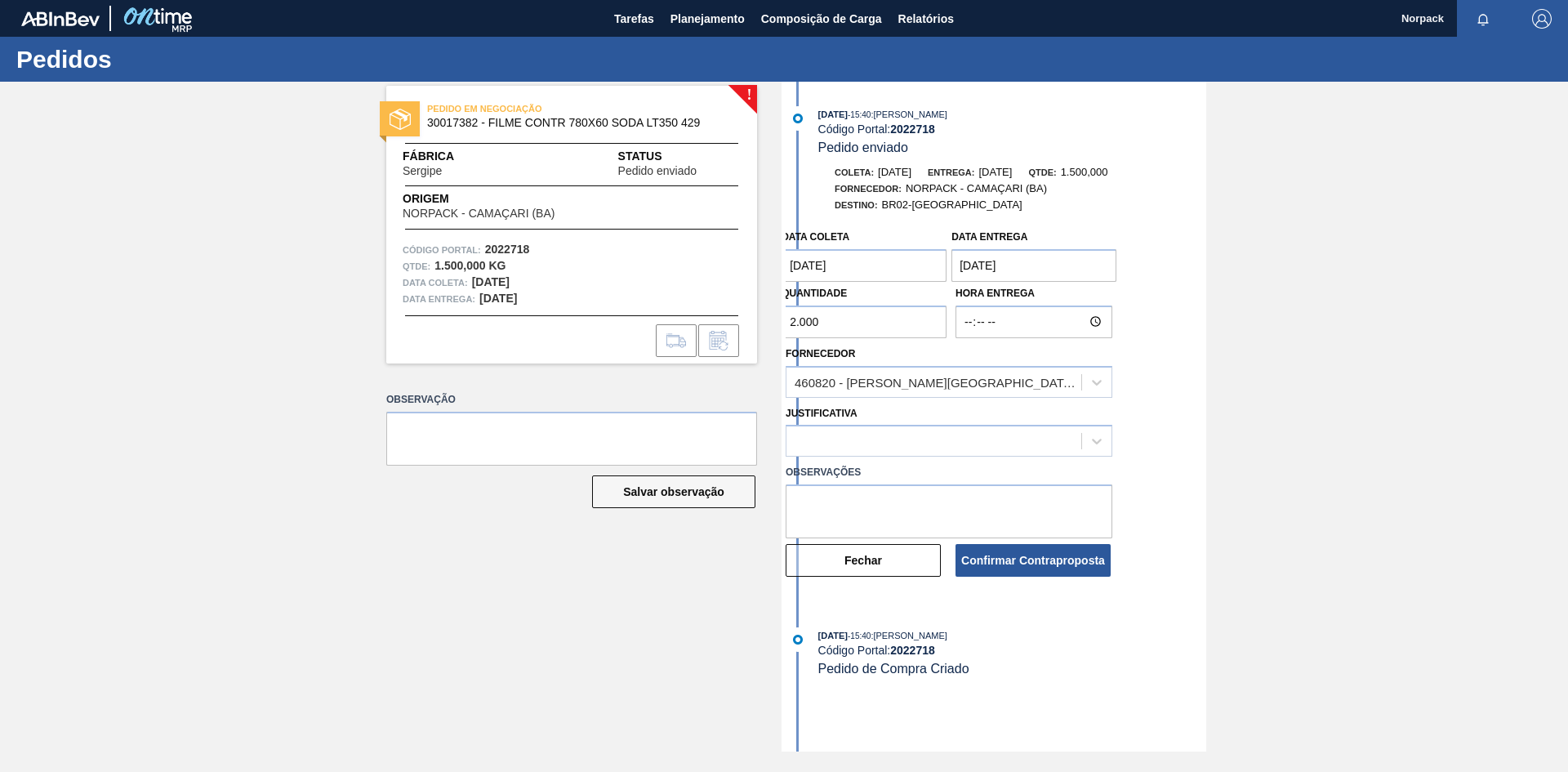
type input "2.000"
click at [863, 500] on textarea at bounding box center [949, 511] width 327 height 54
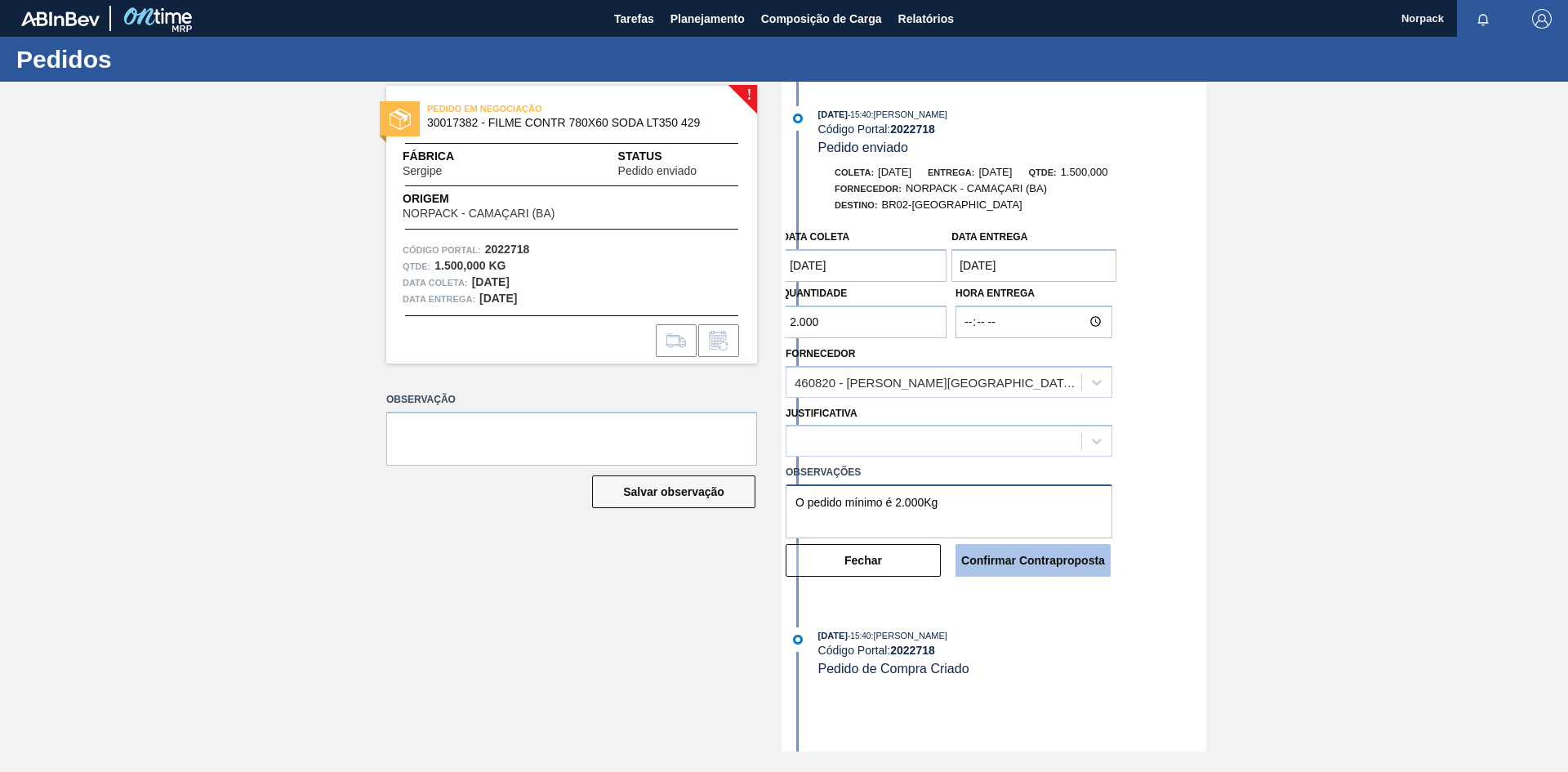
type textarea "O pedido mínimo é 2.000Kg"
click at [1027, 561] on button "Confirmar Contraproposta" at bounding box center [1033, 560] width 155 height 33
drag, startPoint x: 988, startPoint y: 497, endPoint x: 743, endPoint y: 482, distance: 245.5
click at [743, 482] on div "! PEDIDO EM NEGOCIAÇÃO 30017382 - FILME CONTR 780X60 SODA LT350 429 Fábrica Ser…" at bounding box center [784, 417] width 1568 height 670
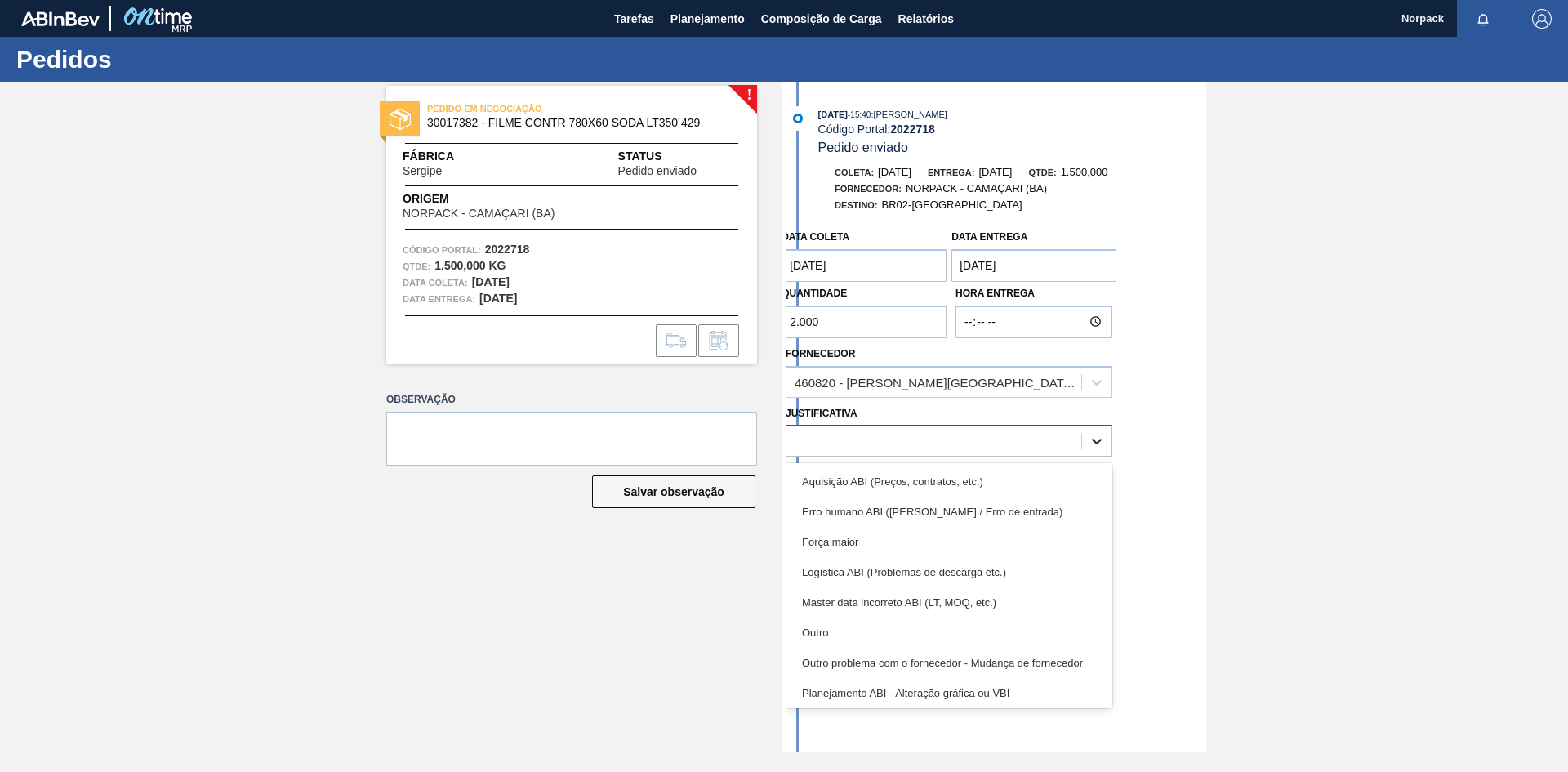
click at [1087, 435] on div at bounding box center [1096, 441] width 29 height 29
click at [841, 626] on div "Outro" at bounding box center [949, 633] width 327 height 30
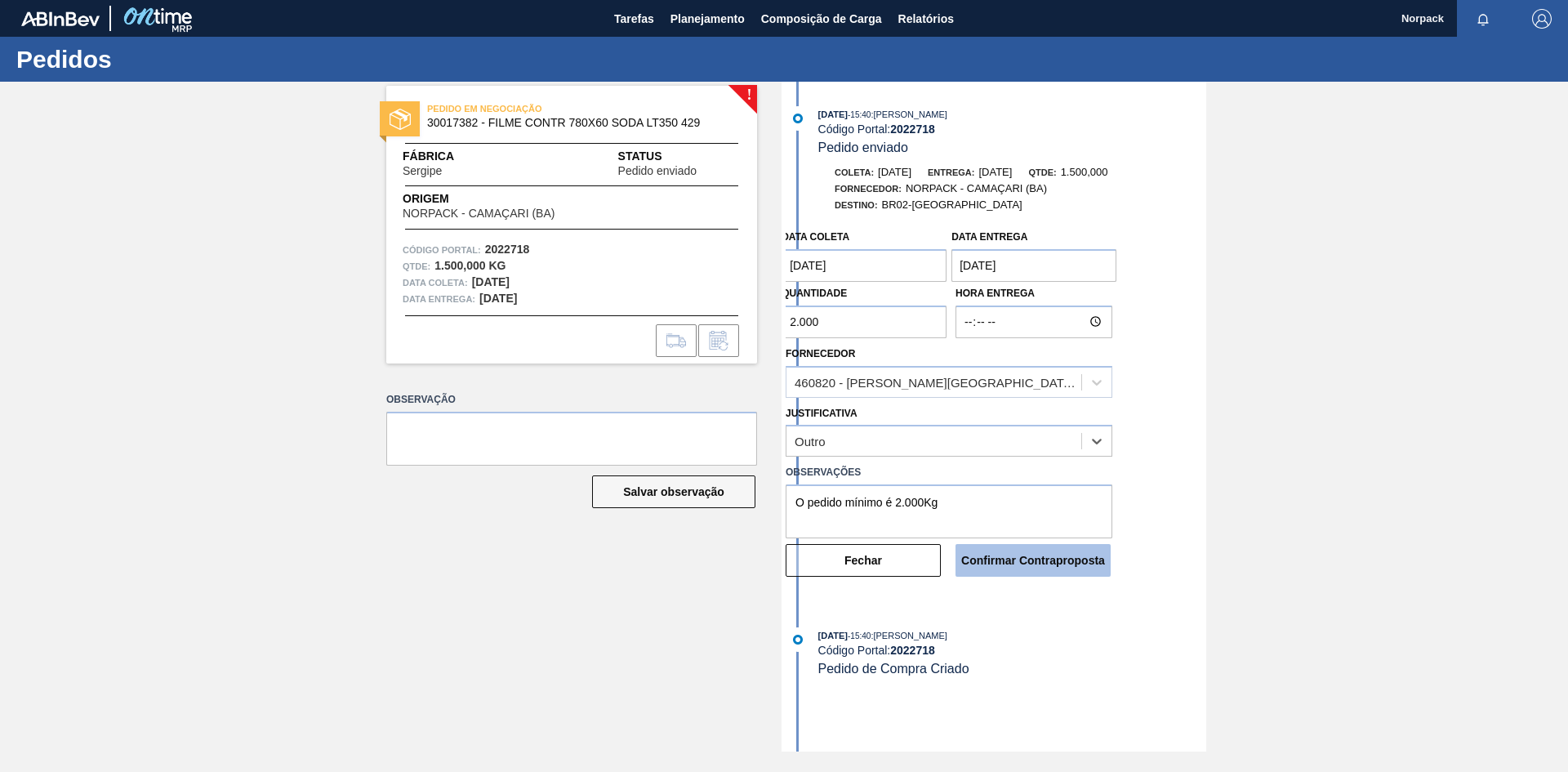
click at [1022, 559] on button "Confirmar Contraproposta" at bounding box center [1033, 560] width 155 height 33
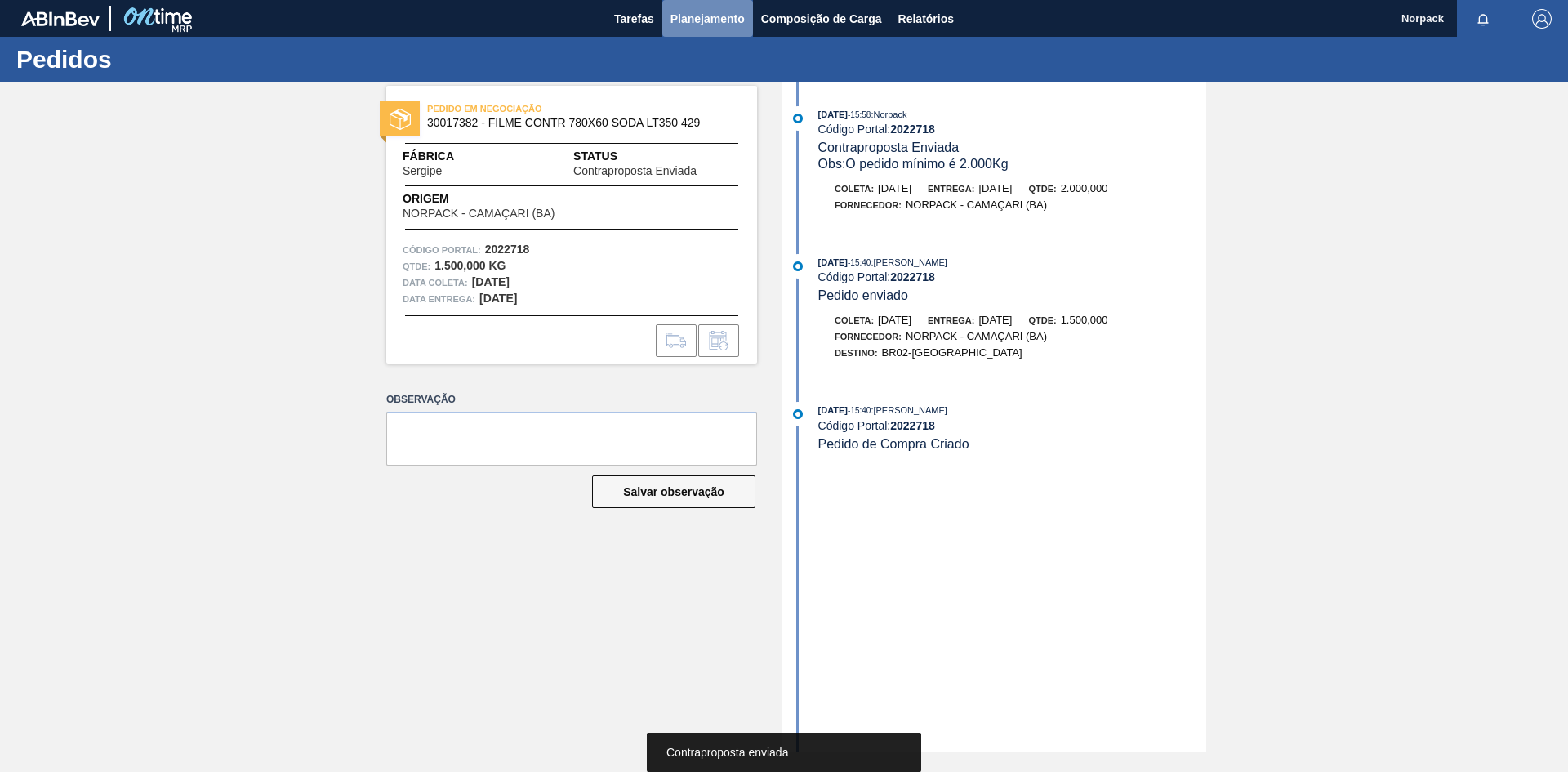
click at [690, 14] on span "Planejamento" at bounding box center [708, 19] width 75 height 20
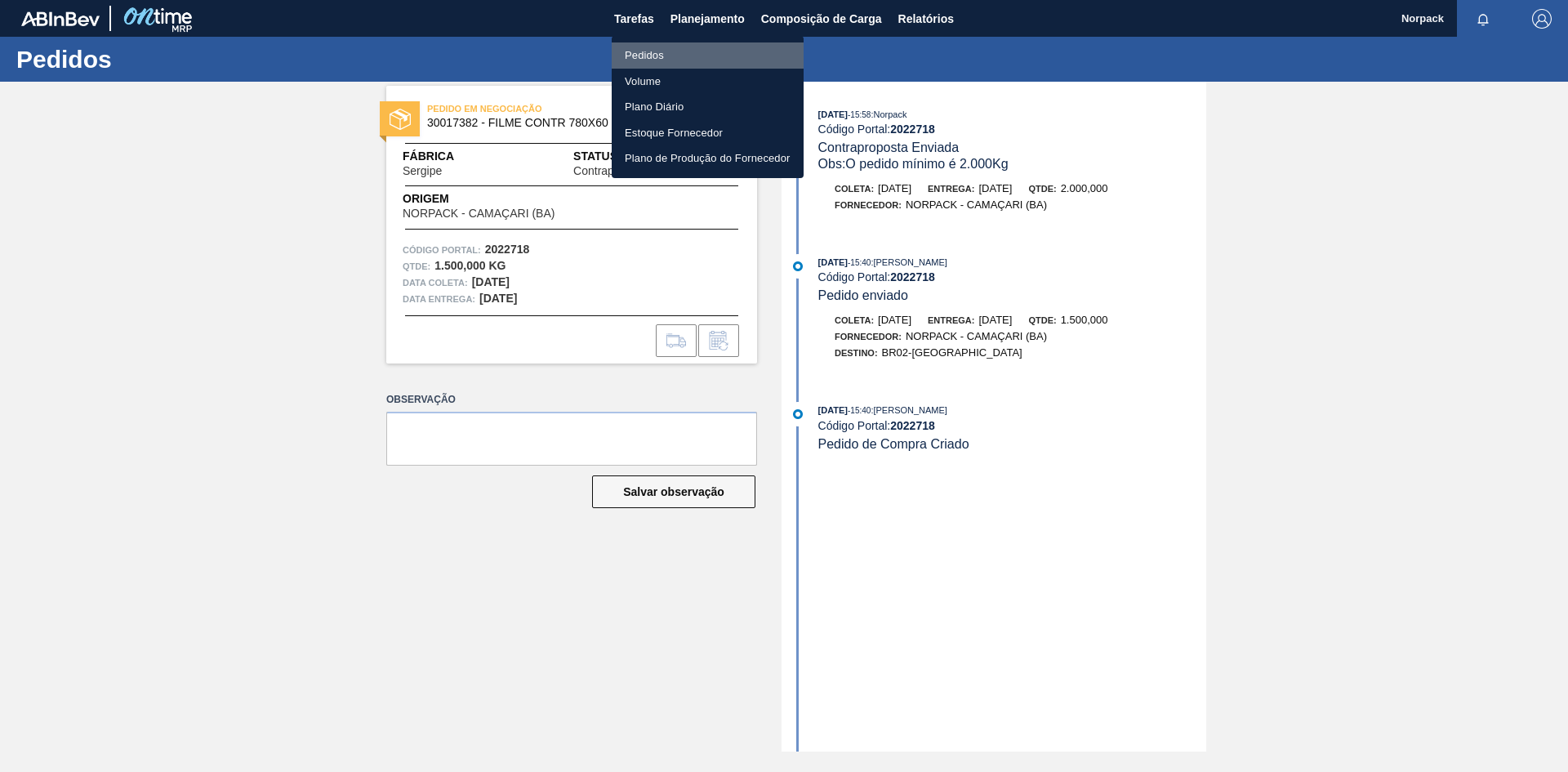
click at [642, 50] on li "Pedidos" at bounding box center [708, 55] width 192 height 26
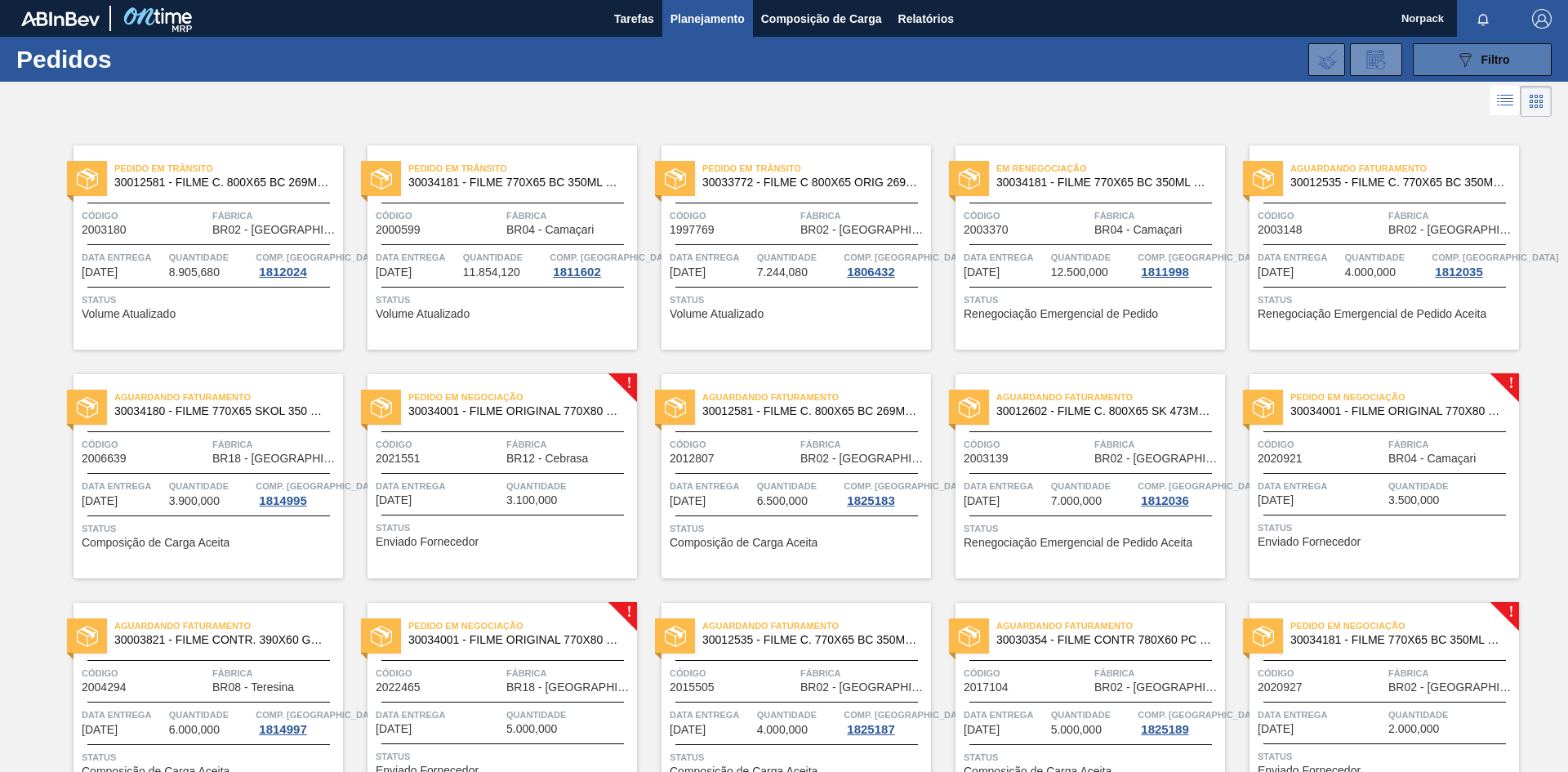
click at [1455, 60] on icon "089F7B8B-B2A5-4AFE-B5C0-19BA573D28AC" at bounding box center [1465, 60] width 20 height 20
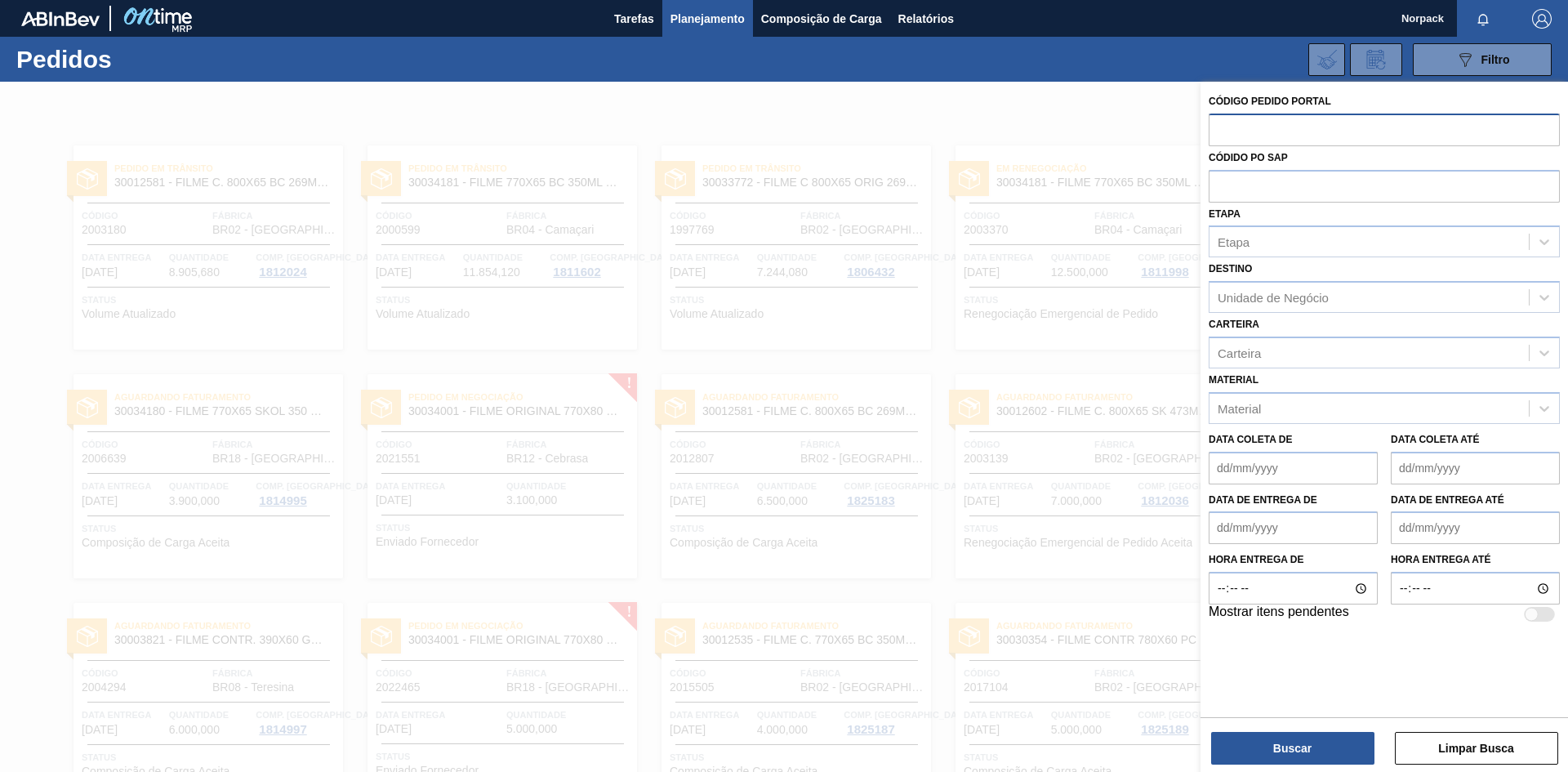
click at [1303, 134] on input "text" at bounding box center [1384, 129] width 351 height 31
paste input "1997769"
type input "1997769"
click at [1275, 743] on button "Buscar" at bounding box center [1293, 748] width 163 height 33
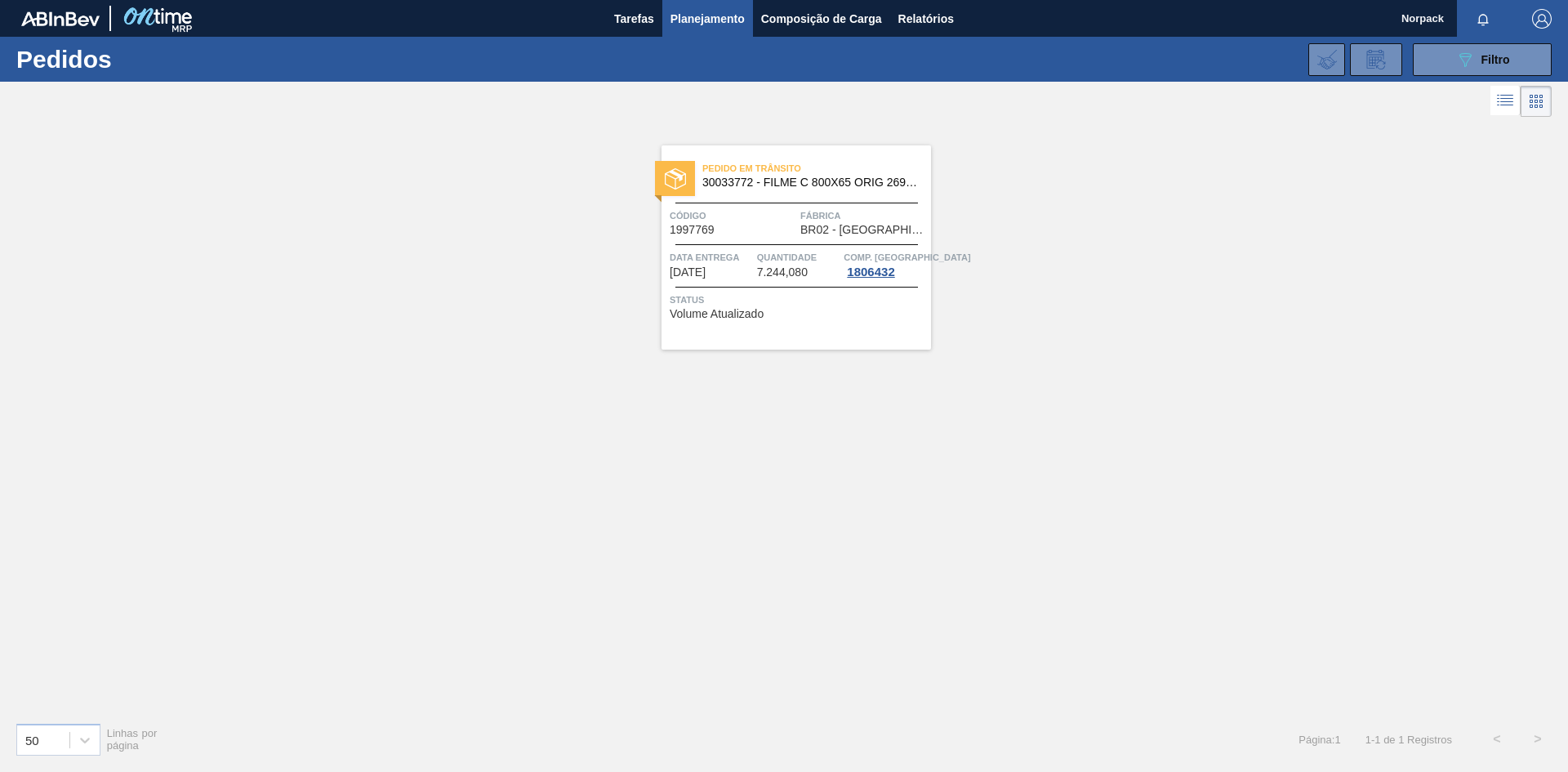
click at [820, 283] on div "Pedido em Trânsito 30033772 - FILME C 800X65 ORIG 269ML C15 NIV24 Código 199776…" at bounding box center [796, 248] width 269 height 204
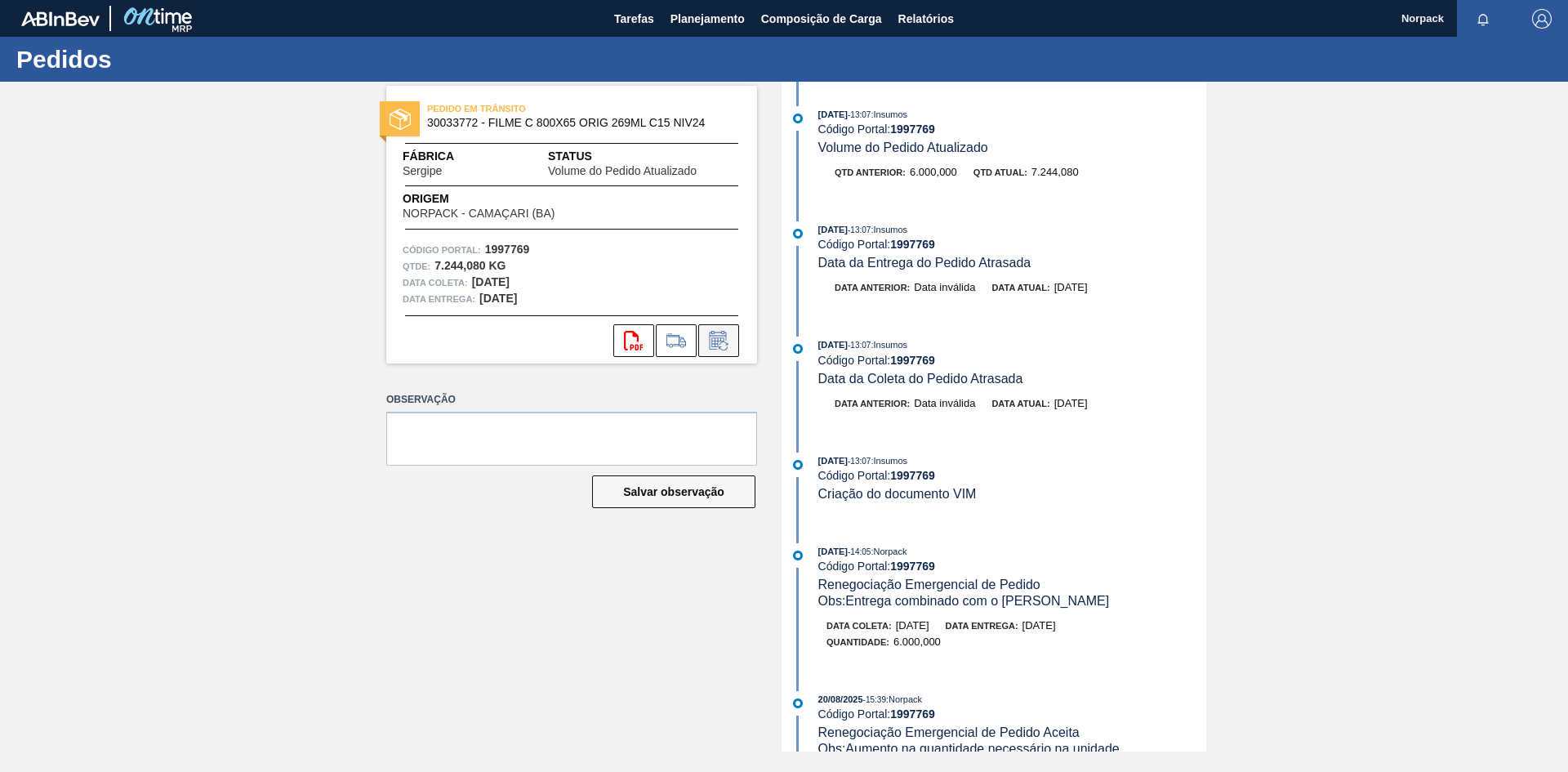
click at [720, 338] on icon at bounding box center [718, 340] width 26 height 20
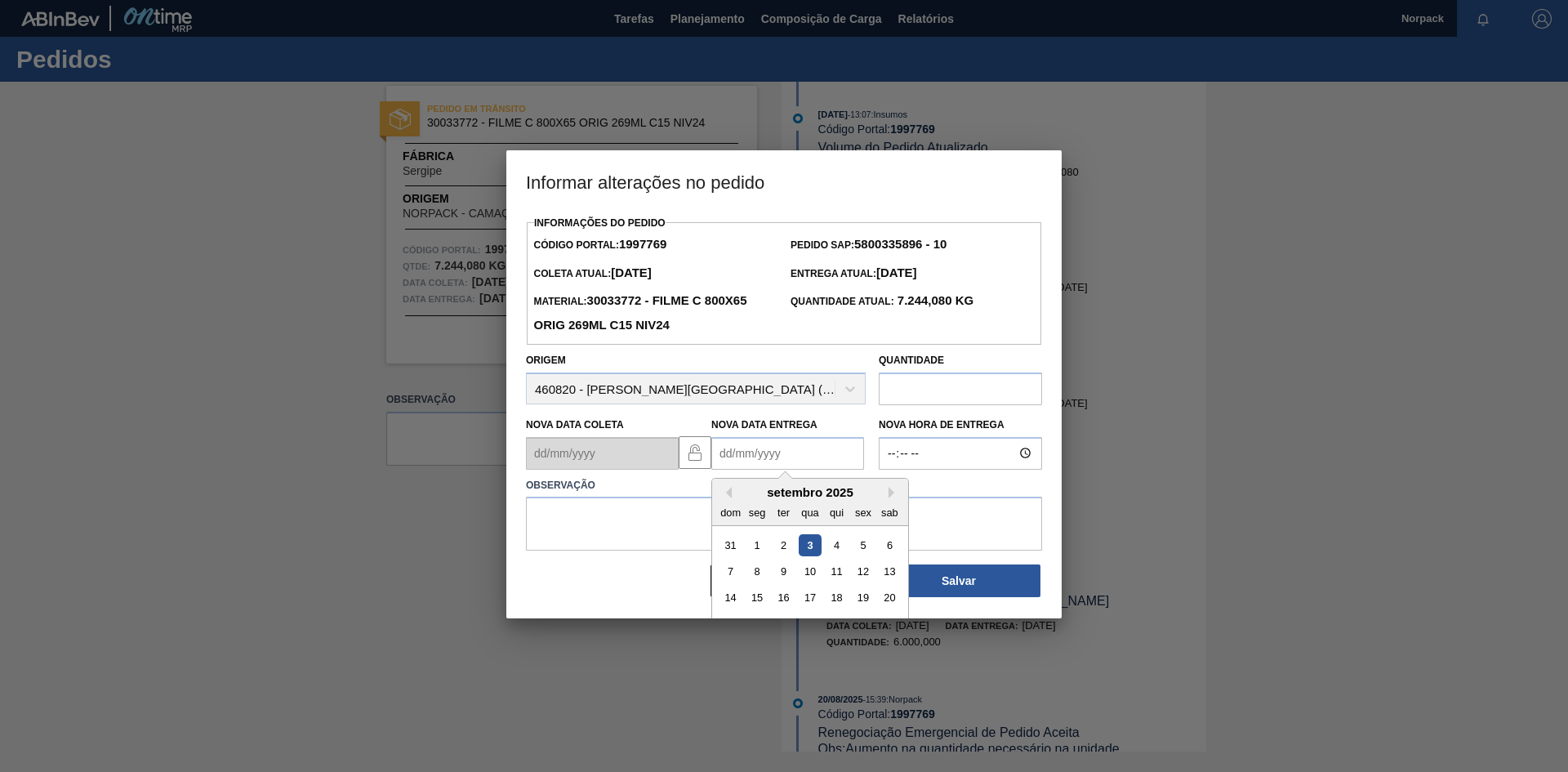
click at [744, 456] on Entrega1997769 "Nova Data Entrega" at bounding box center [788, 453] width 153 height 33
type Entrega1997769 "[DATE]"
click at [628, 505] on textarea at bounding box center [784, 523] width 516 height 54
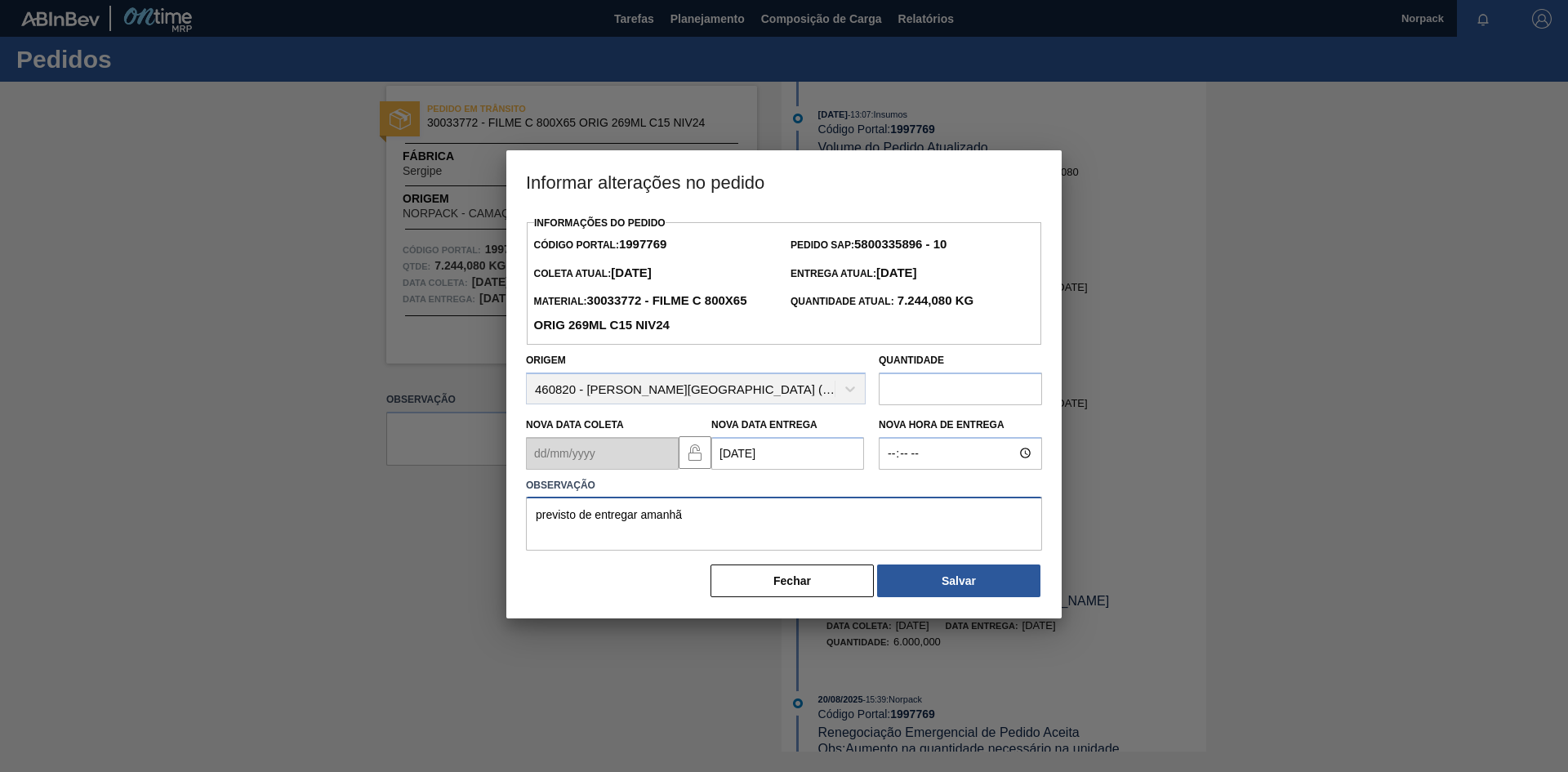
click at [537, 521] on textarea "previsto de entregar amanhã" at bounding box center [784, 523] width 516 height 54
drag, startPoint x: 708, startPoint y: 522, endPoint x: 479, endPoint y: 504, distance: 229.7
click at [479, 504] on div "Informar alterações no pedido Informações do Pedido Código Portal: 1997769 Pedi…" at bounding box center [784, 386] width 1568 height 772
type textarea "Previsto de entregar amanhã"
click at [937, 581] on button "Salvar" at bounding box center [959, 580] width 163 height 33
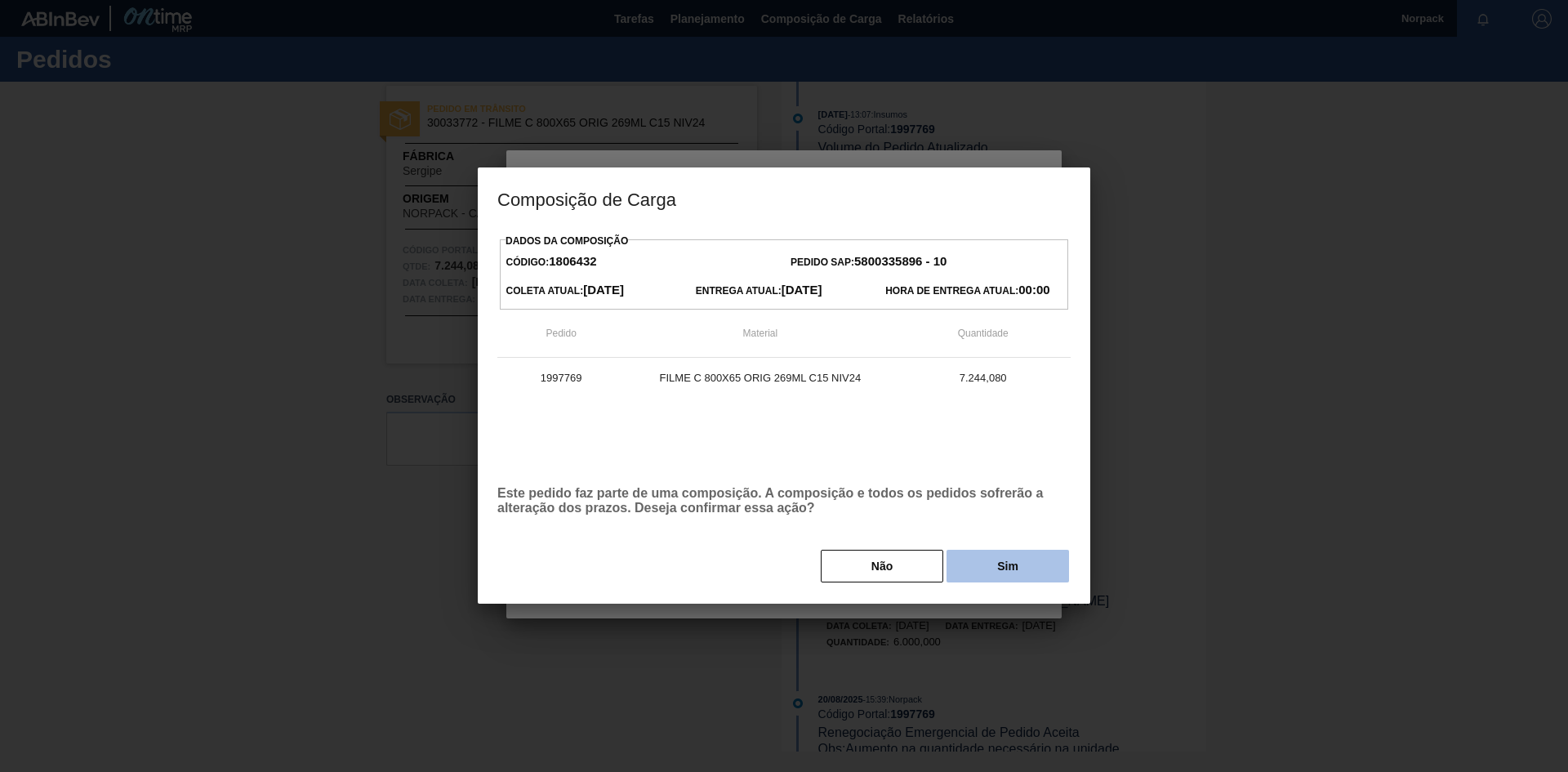
click at [977, 574] on button "Sim" at bounding box center [1008, 566] width 123 height 33
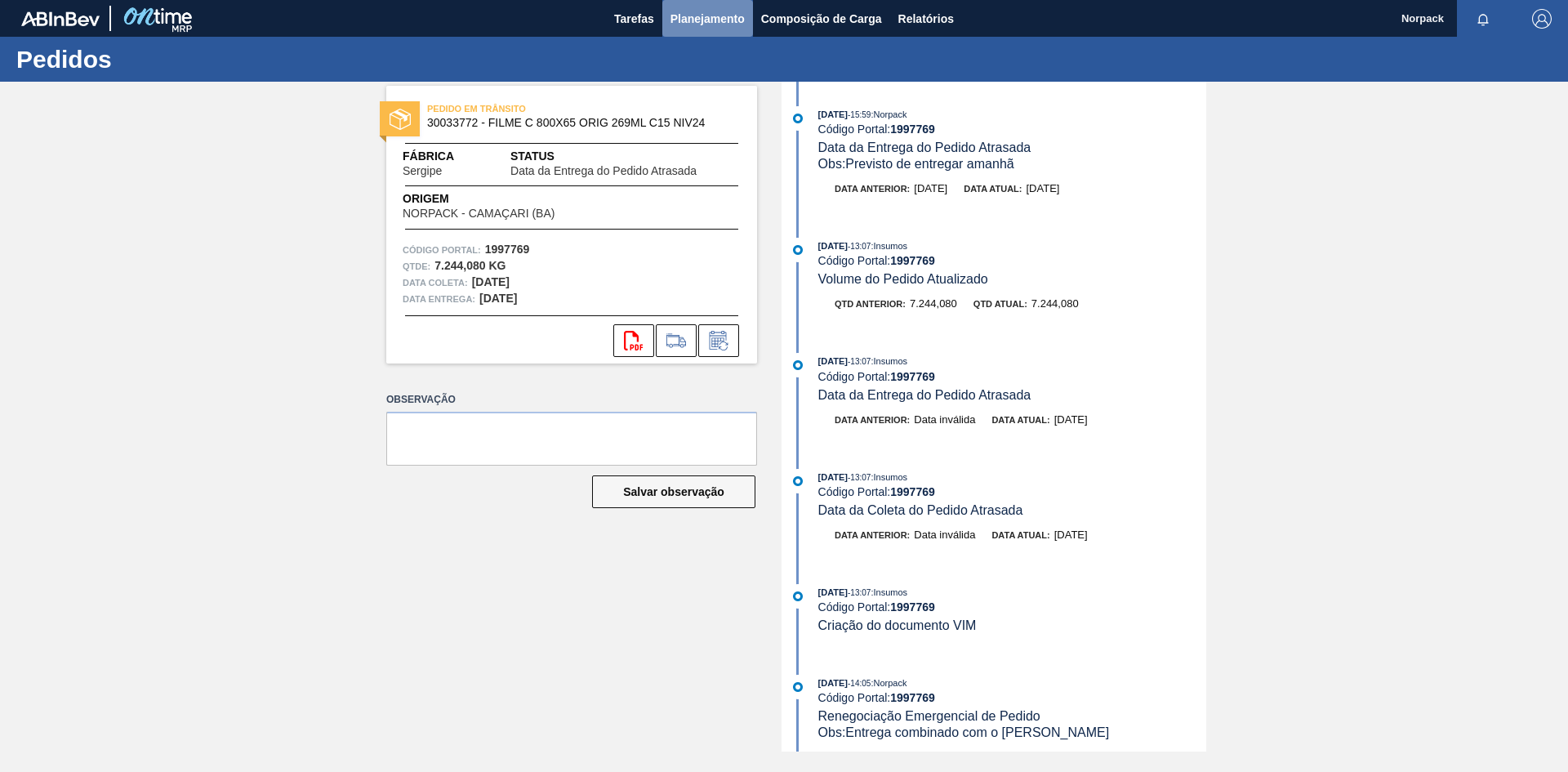
click at [696, 18] on span "Planejamento" at bounding box center [708, 19] width 75 height 20
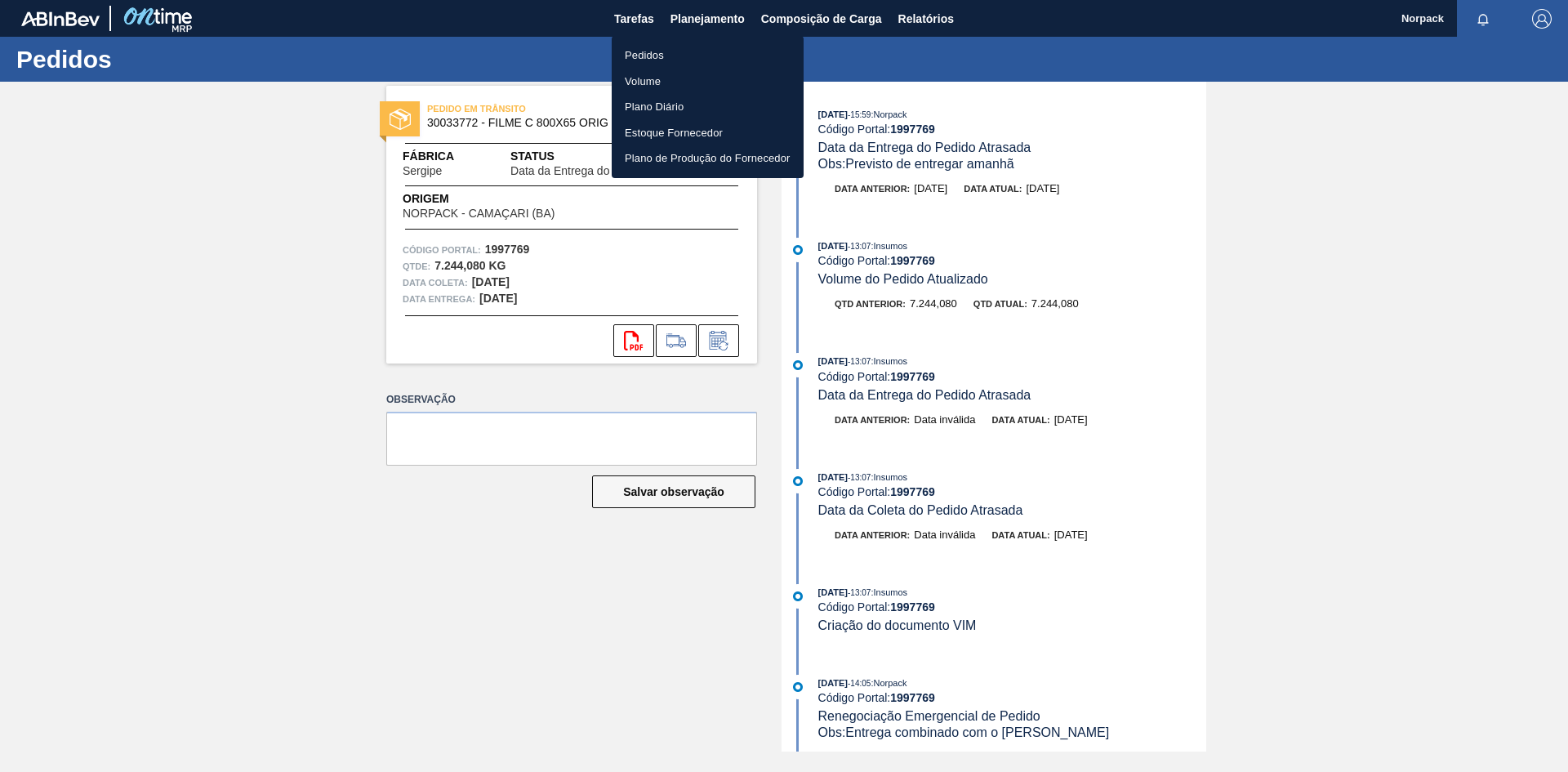
click at [638, 48] on li "Pedidos" at bounding box center [708, 55] width 192 height 26
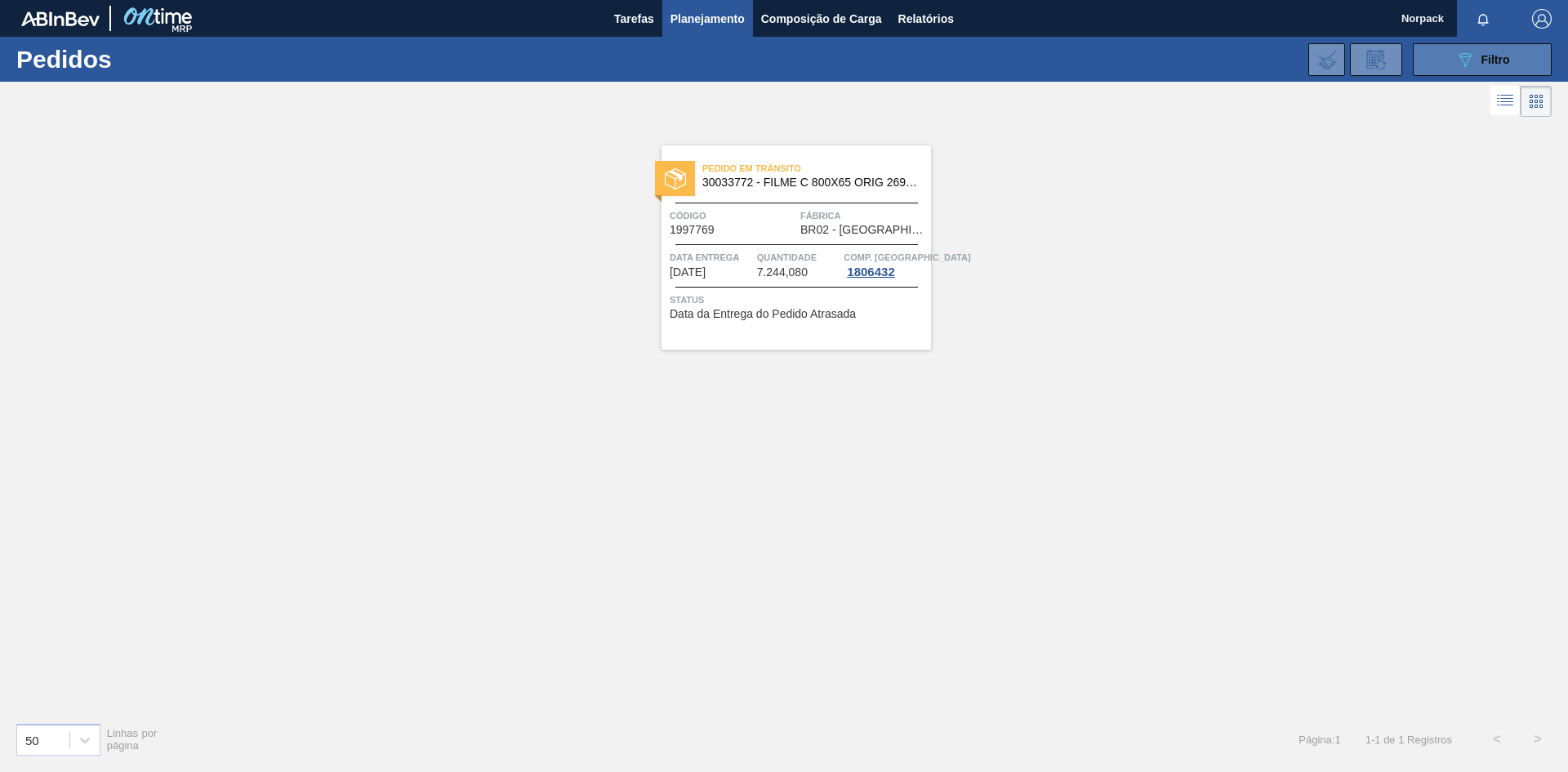
click at [1532, 51] on button "089F7B8B-B2A5-4AFE-B5C0-19BA573D28AC Filtro" at bounding box center [1483, 60] width 139 height 33
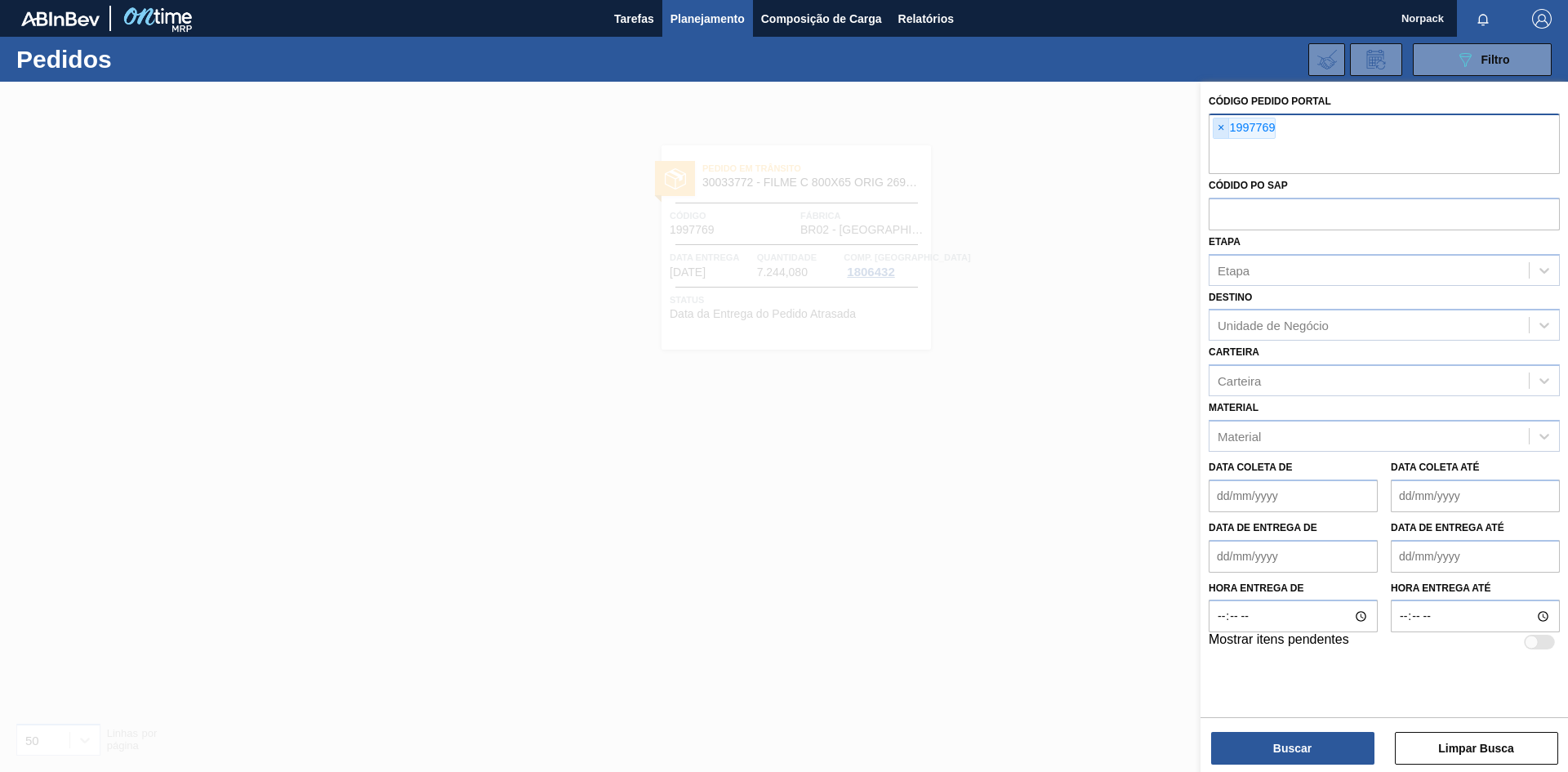
click at [1222, 125] on span "×" at bounding box center [1221, 128] width 15 height 20
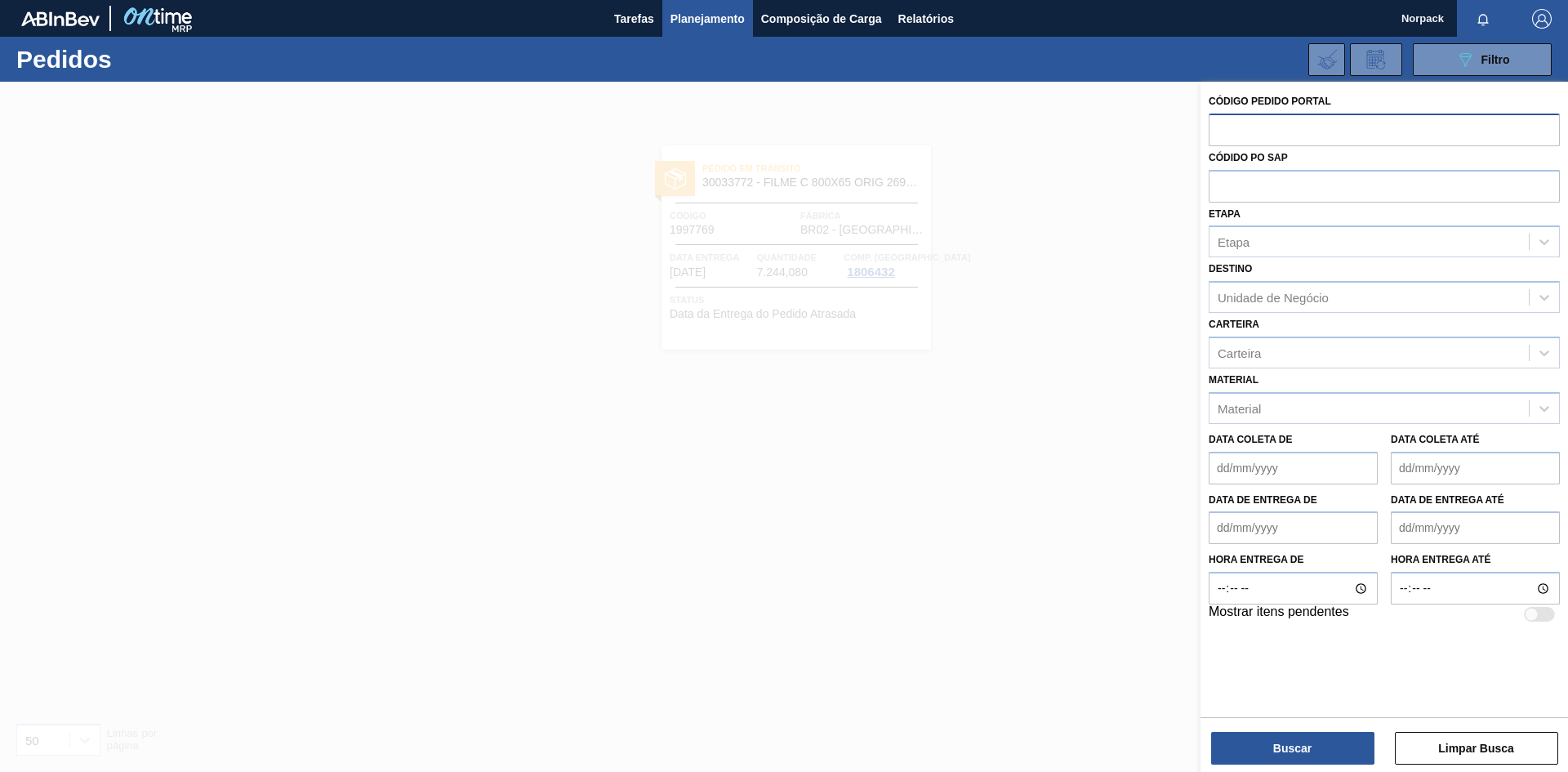
click at [1276, 765] on div "Código Pedido Portal Códido PO SAP Etapa Etapa Destino Unidade de Negócio Carte…" at bounding box center [1385, 428] width 368 height 694
click at [1283, 755] on button "Buscar" at bounding box center [1293, 748] width 163 height 33
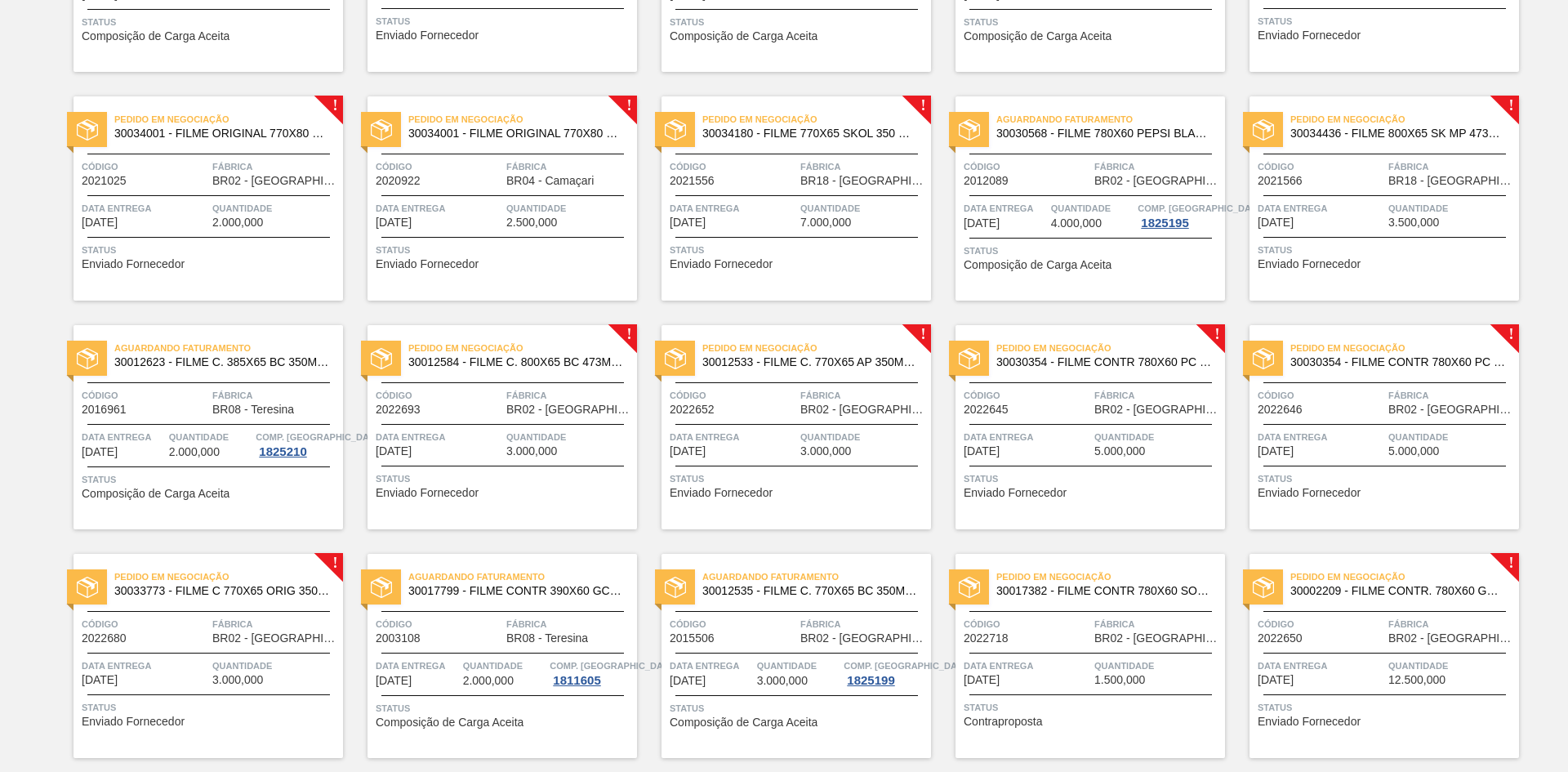
scroll to position [782, 0]
